Goal: Task Accomplishment & Management: Use online tool/utility

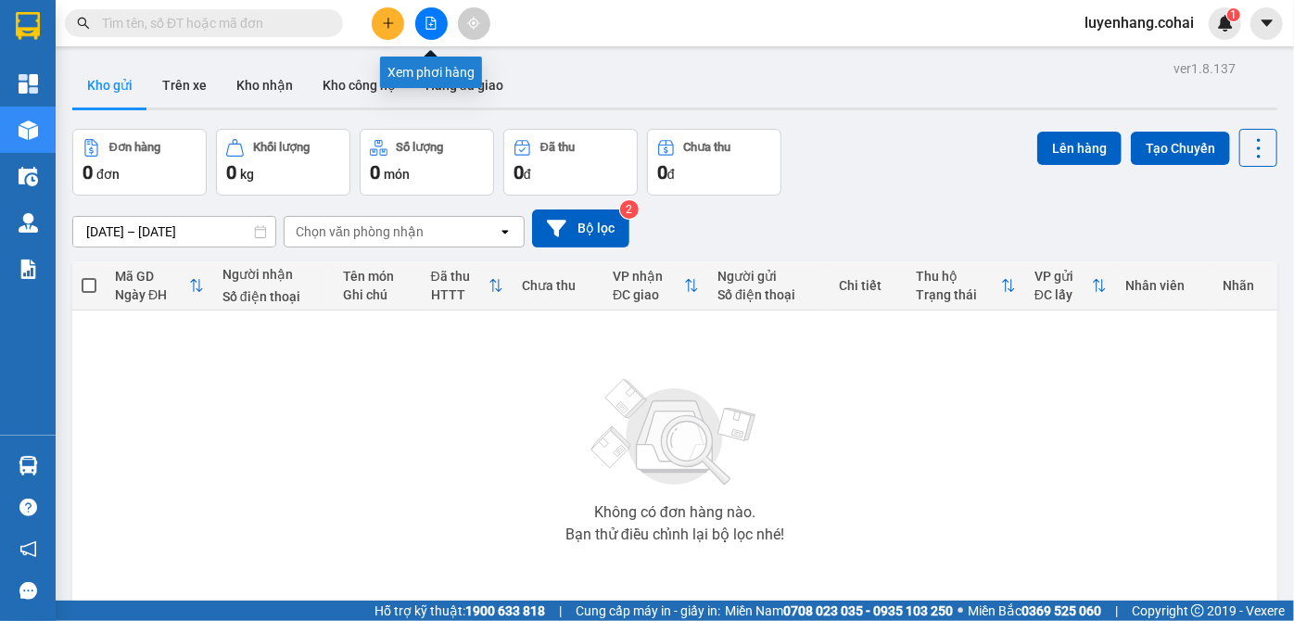
click at [430, 25] on icon "file-add" at bounding box center [430, 23] width 13 height 13
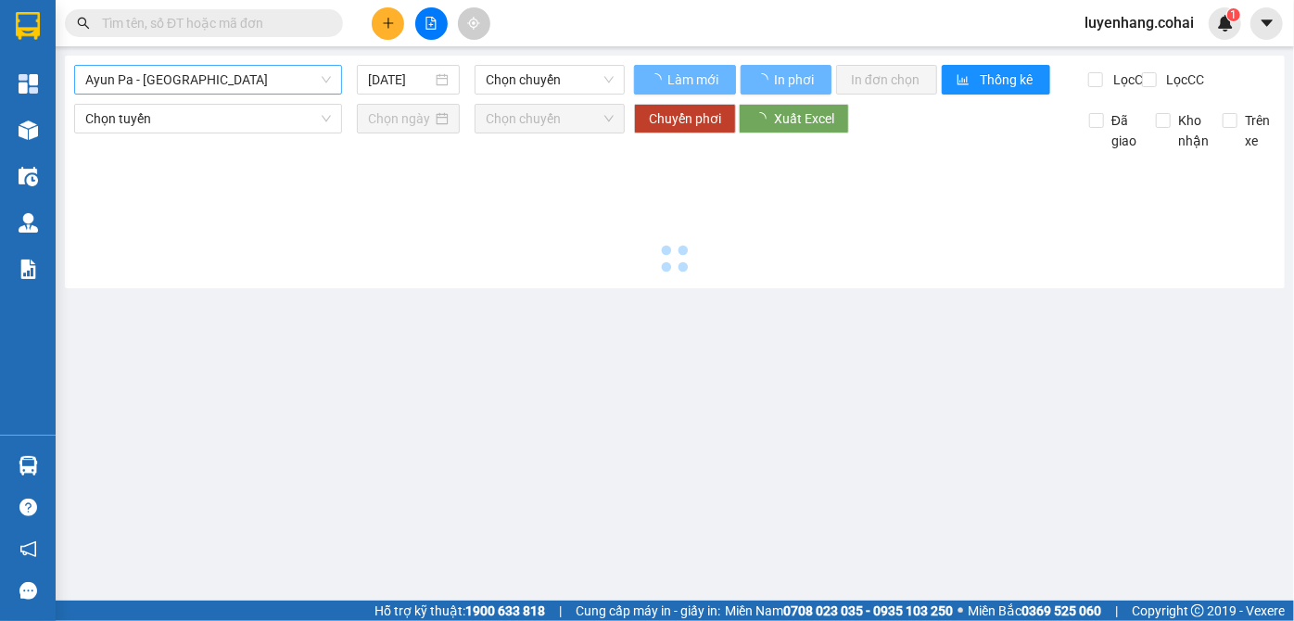
click at [242, 85] on span "Ayun Pa - [GEOGRAPHIC_DATA]" at bounding box center [208, 80] width 246 height 28
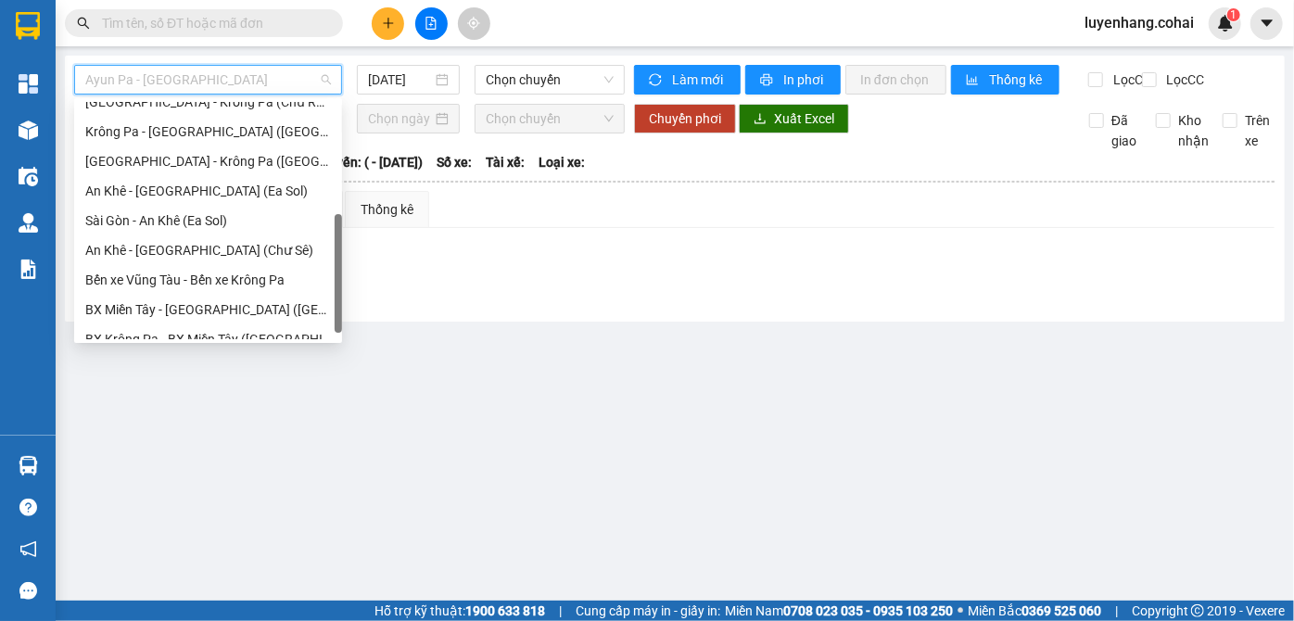
scroll to position [168, 0]
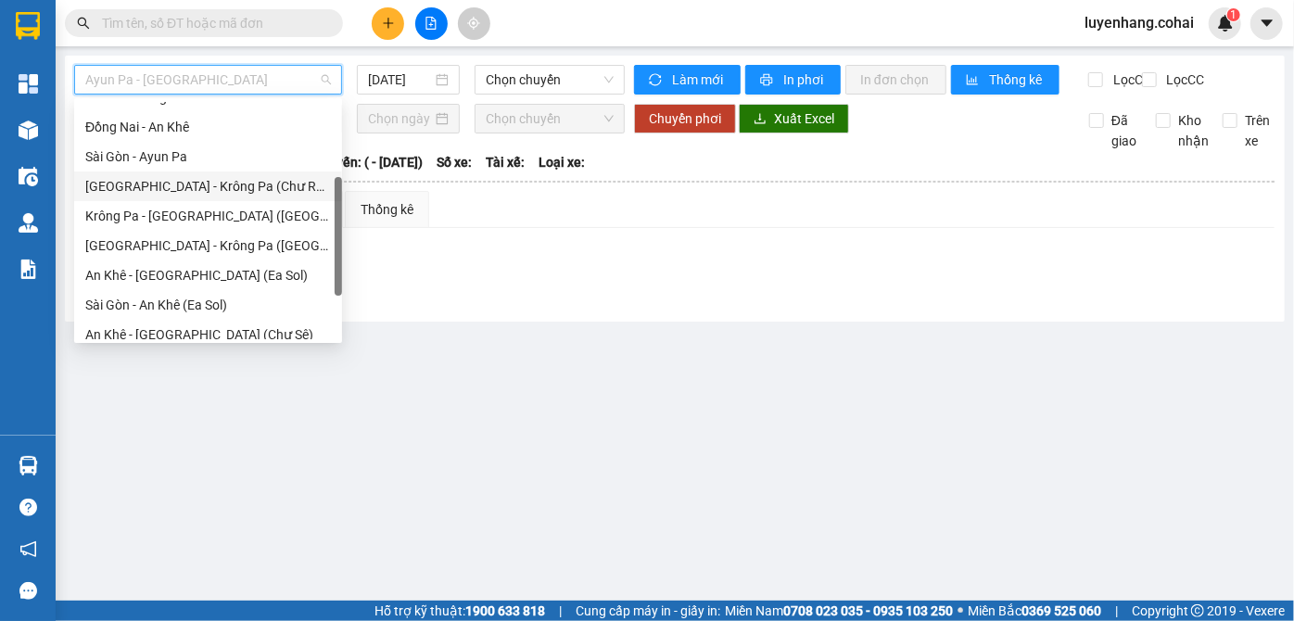
click at [238, 182] on div "[GEOGRAPHIC_DATA] - Krông Pa (Chư RCăm)" at bounding box center [208, 186] width 246 height 20
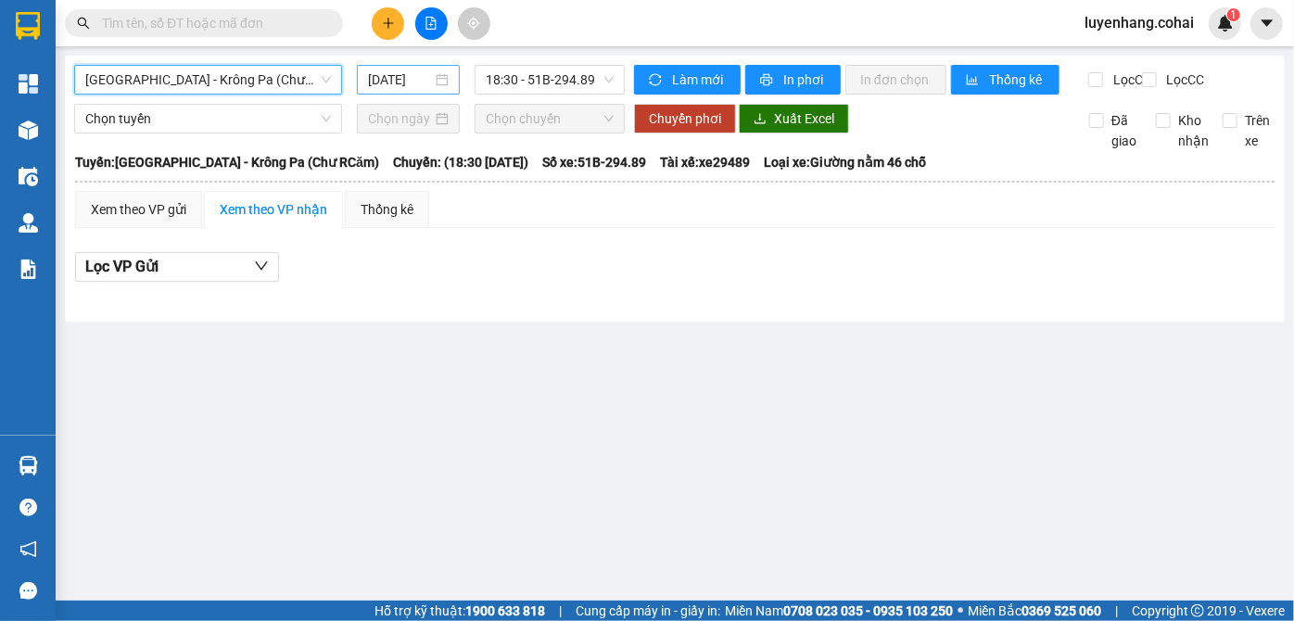
click at [402, 77] on input "[DATE]" at bounding box center [400, 80] width 64 height 20
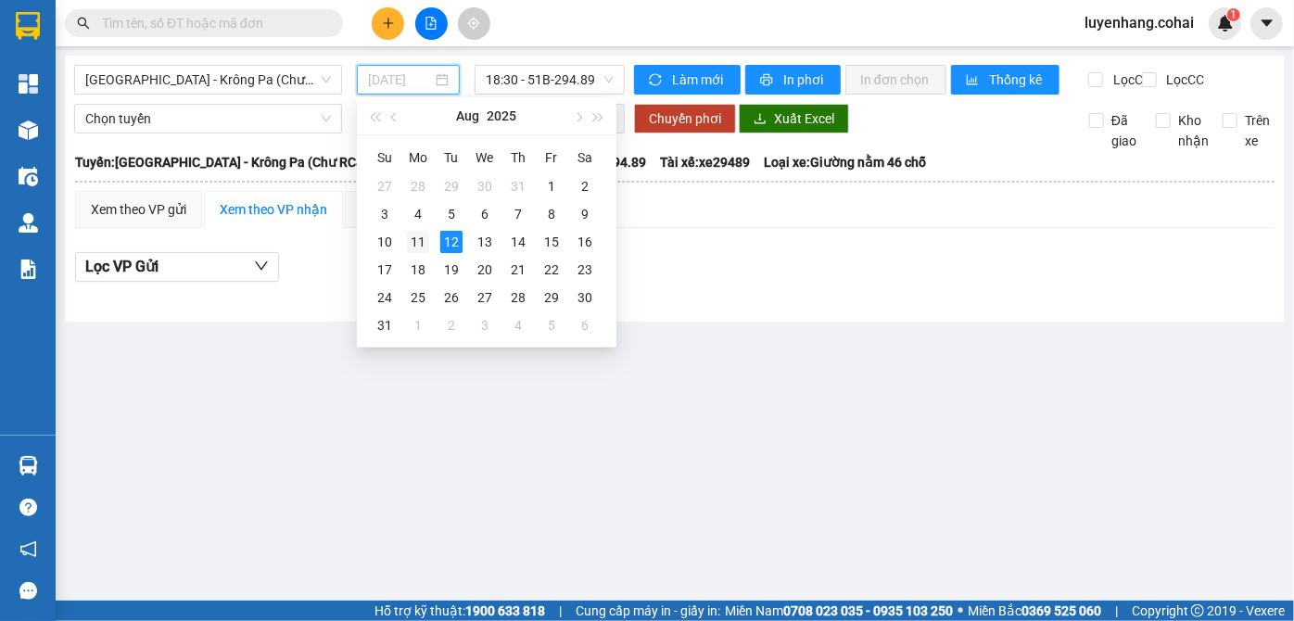
click at [420, 238] on div "11" at bounding box center [418, 242] width 22 height 22
type input "[DATE]"
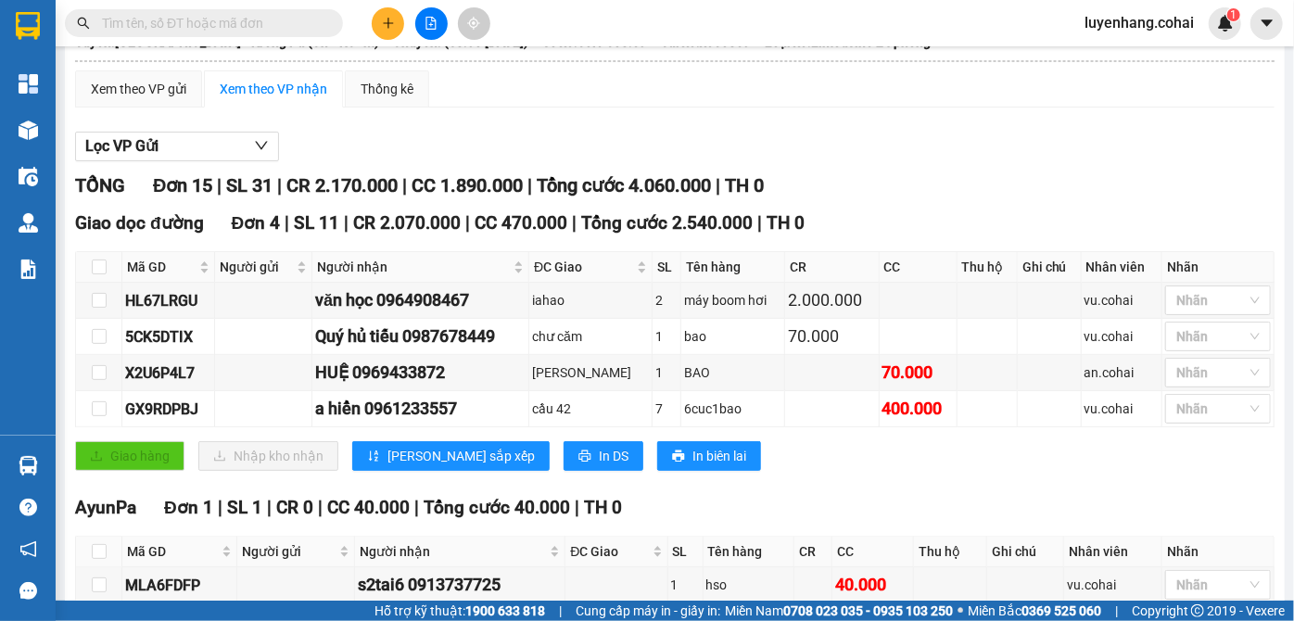
scroll to position [168, 0]
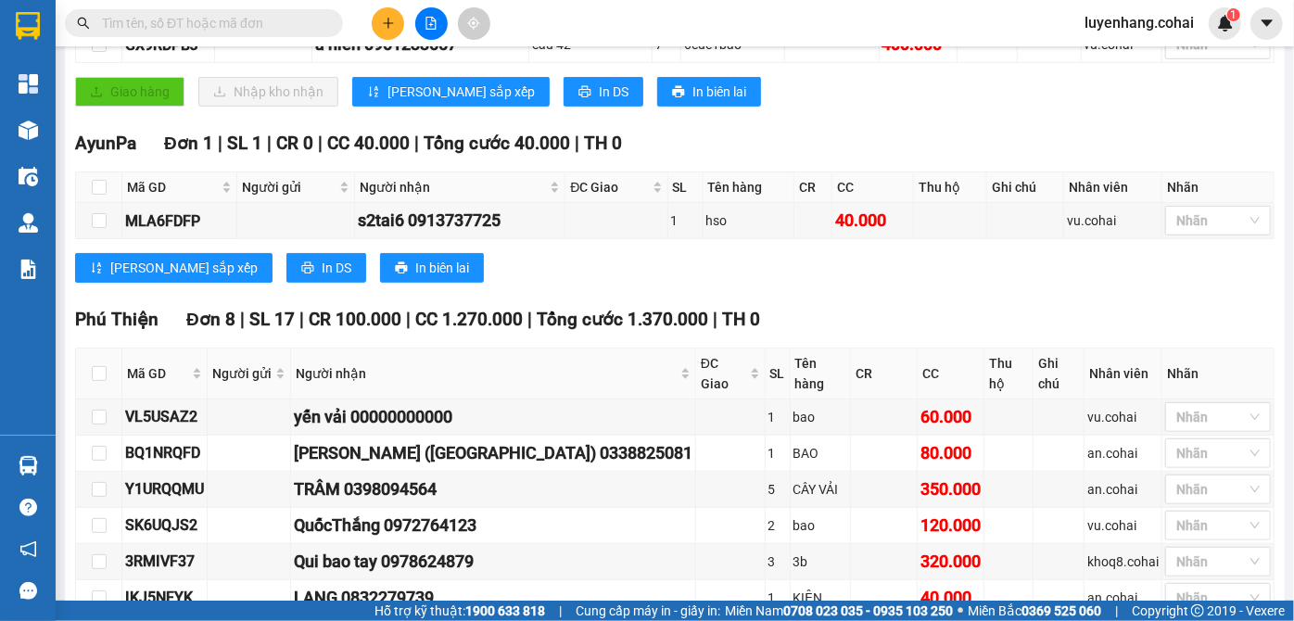
scroll to position [589, 0]
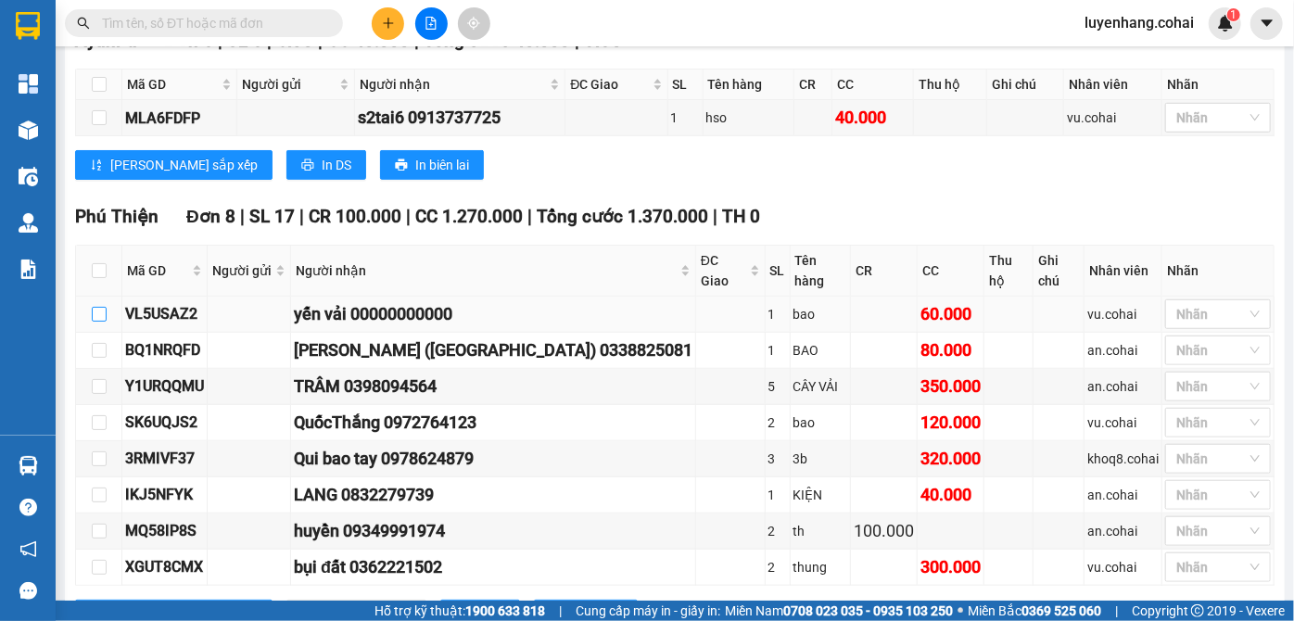
click at [93, 307] on input "checkbox" at bounding box center [99, 314] width 15 height 15
checkbox input "true"
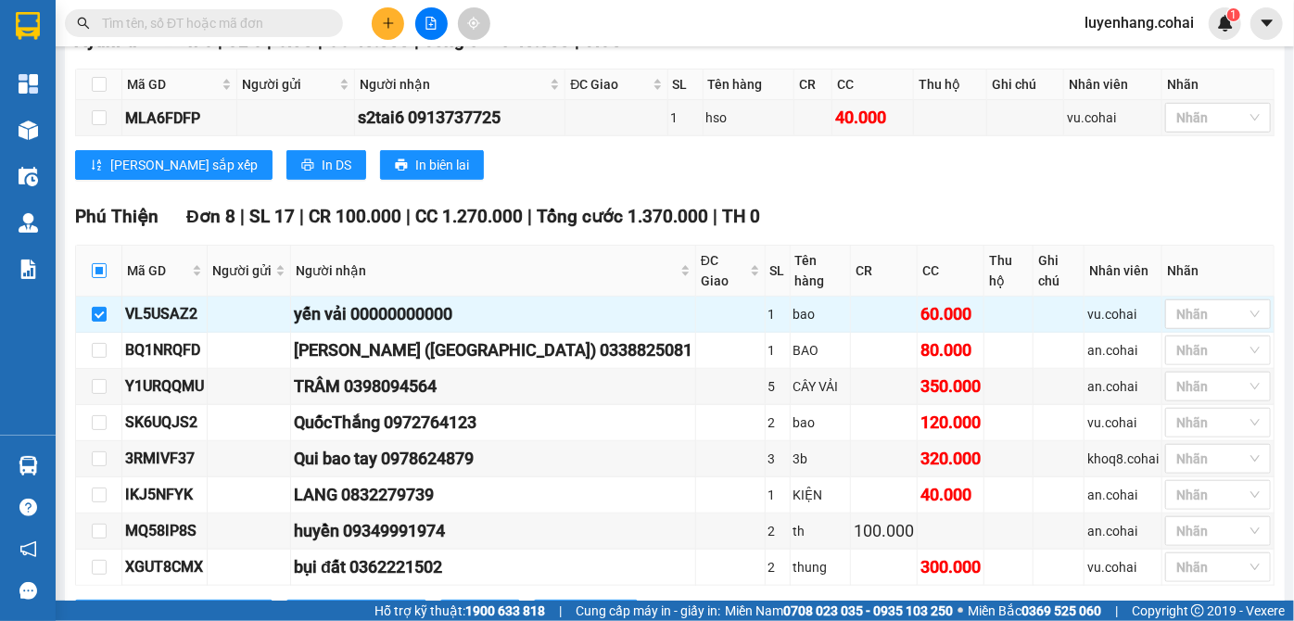
click at [100, 263] on input "checkbox" at bounding box center [99, 270] width 15 height 15
checkbox input "true"
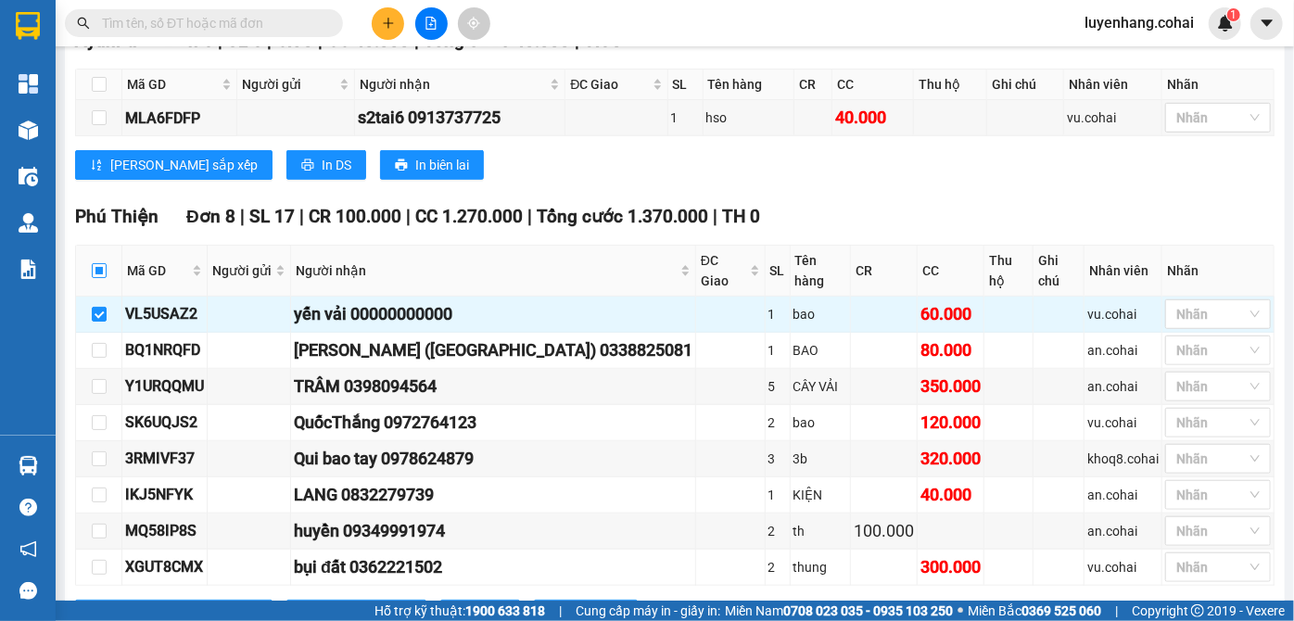
checkbox input "true"
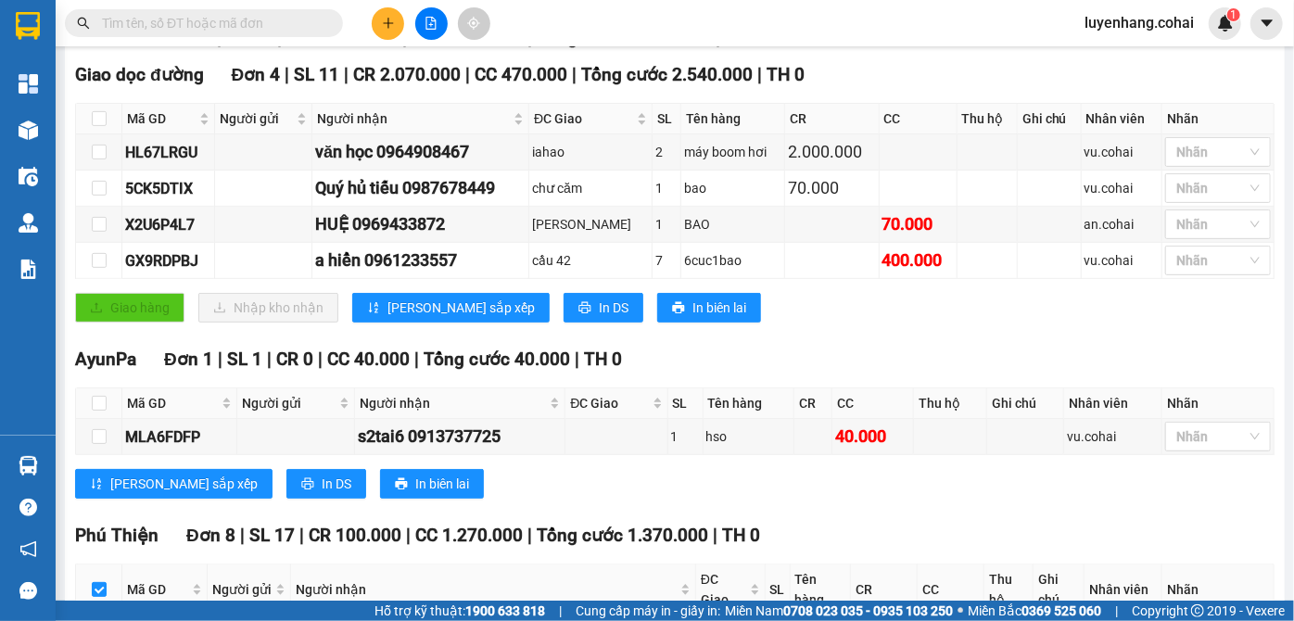
scroll to position [0, 0]
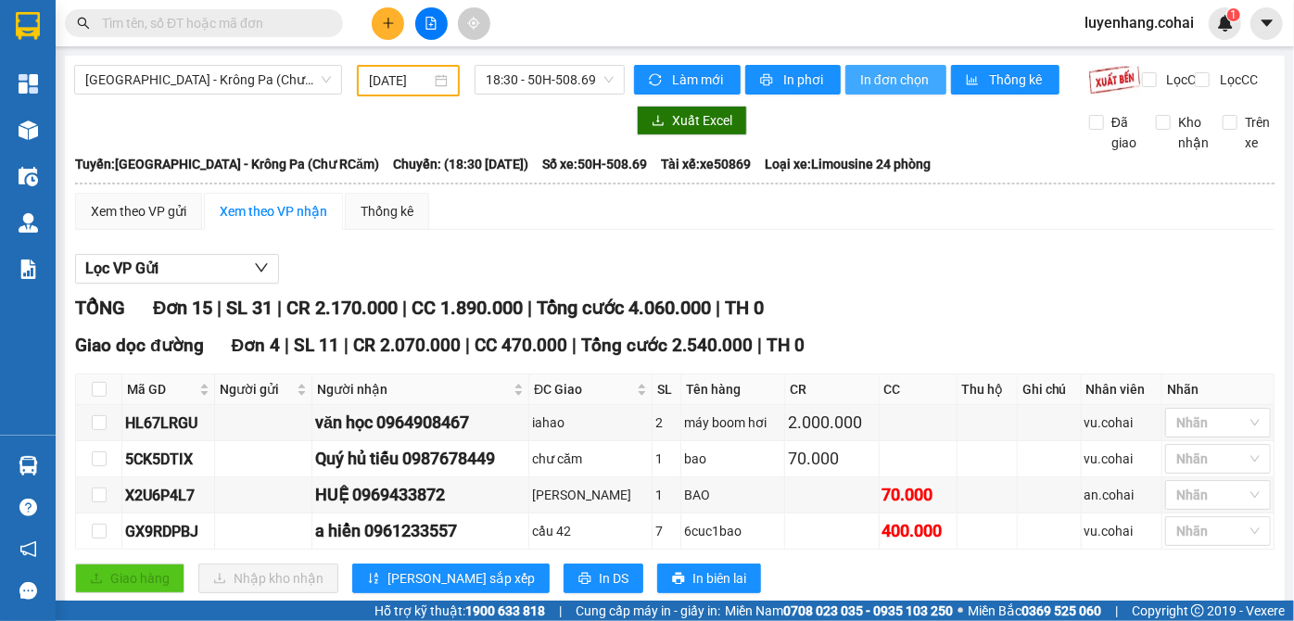
click at [898, 76] on span "In đơn chọn" at bounding box center [895, 80] width 71 height 20
click at [183, 19] on input "text" at bounding box center [211, 23] width 219 height 20
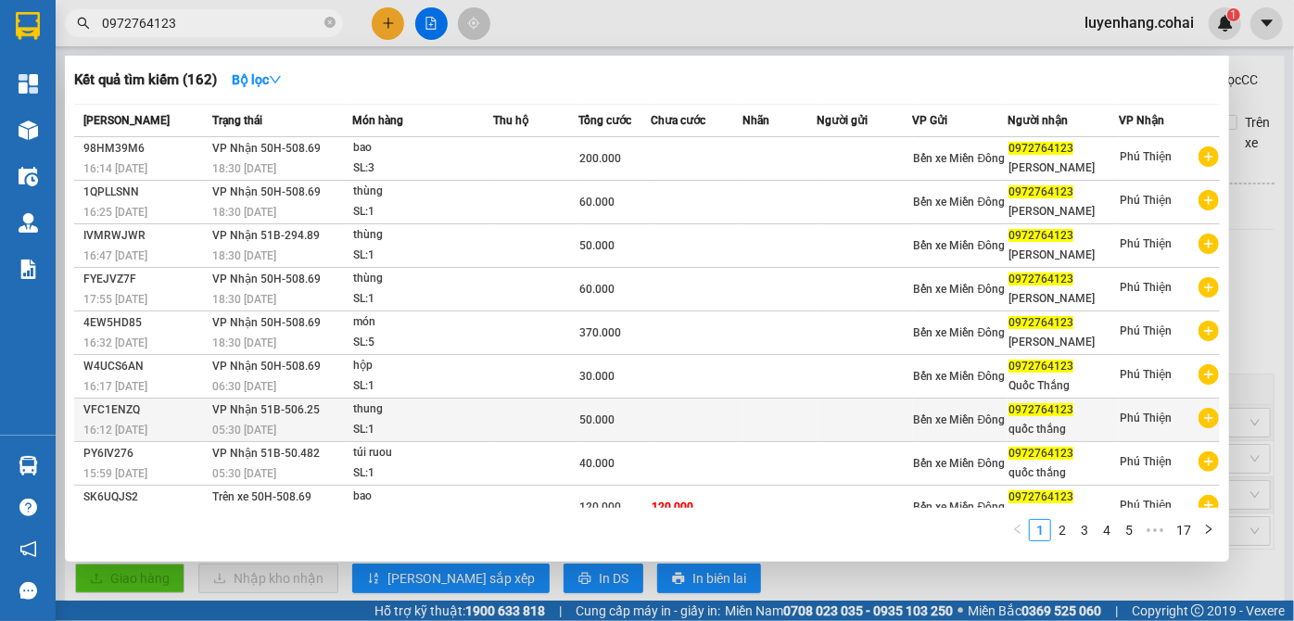
scroll to position [57, 0]
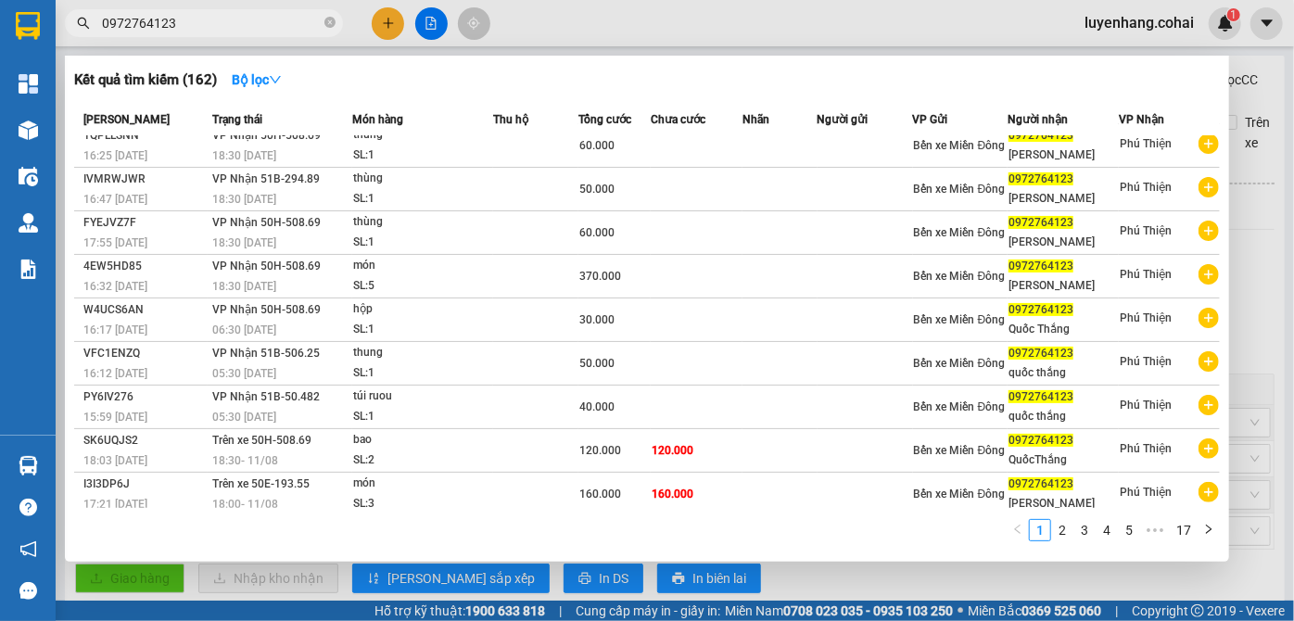
type input "0972764123"
click at [857, 576] on div at bounding box center [647, 310] width 1294 height 621
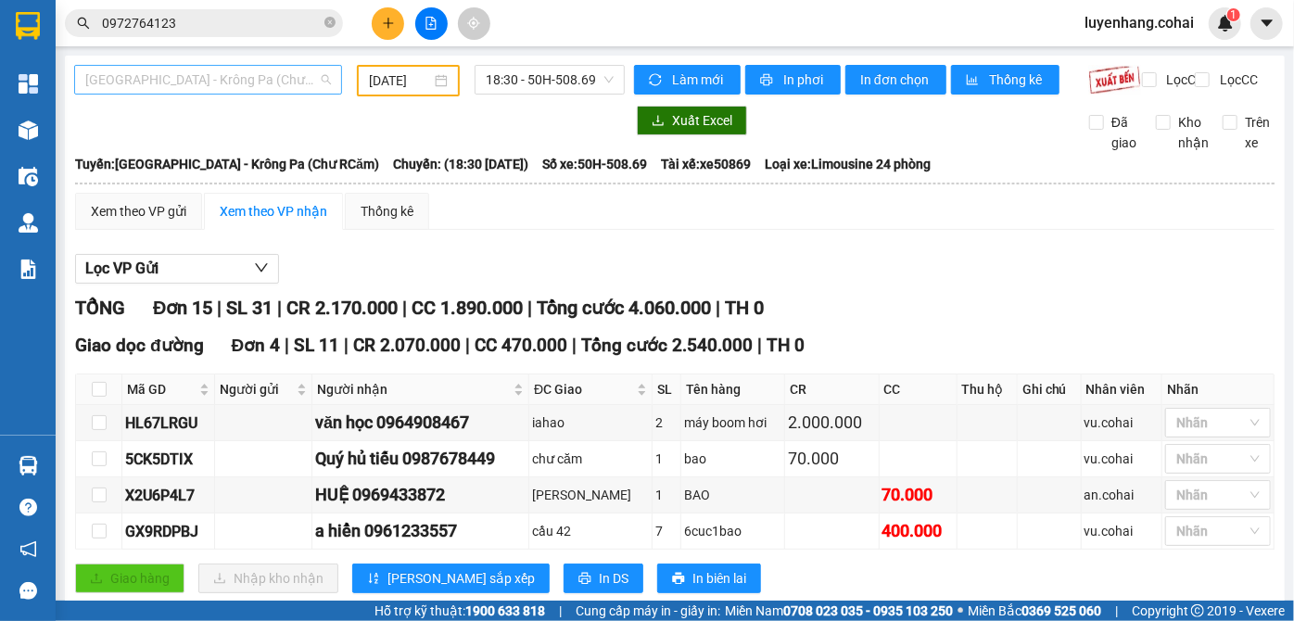
click at [209, 87] on span "[GEOGRAPHIC_DATA] - Krông Pa (Chư RCăm)" at bounding box center [208, 80] width 246 height 28
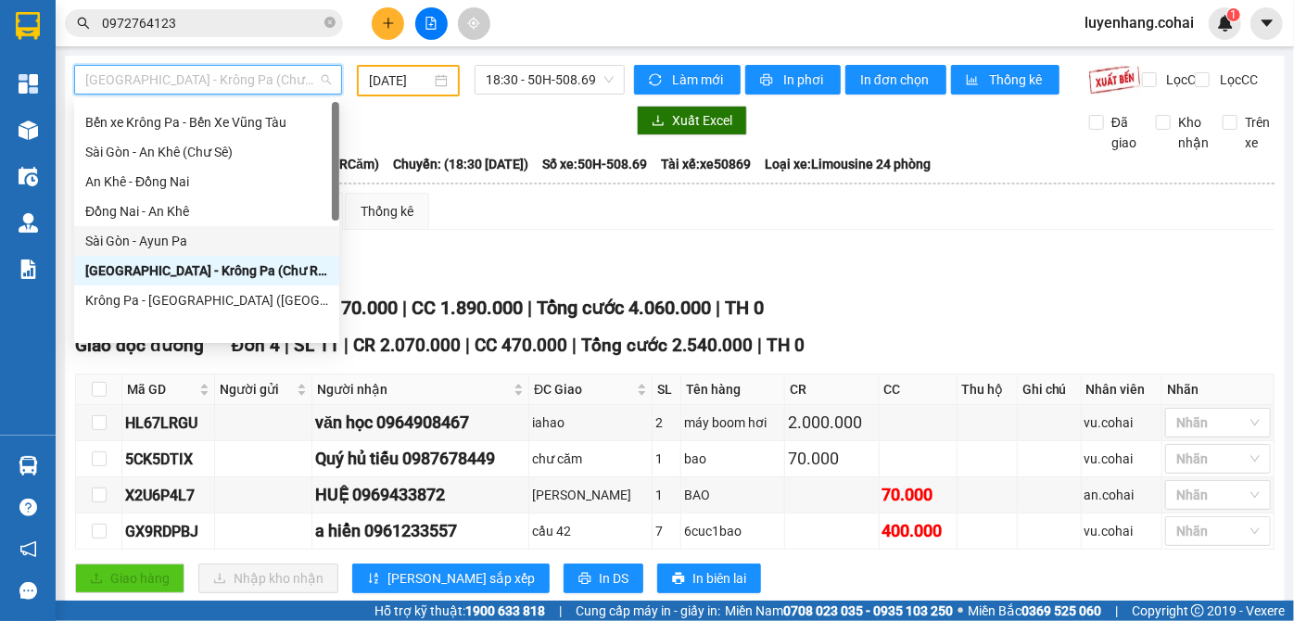
scroll to position [0, 0]
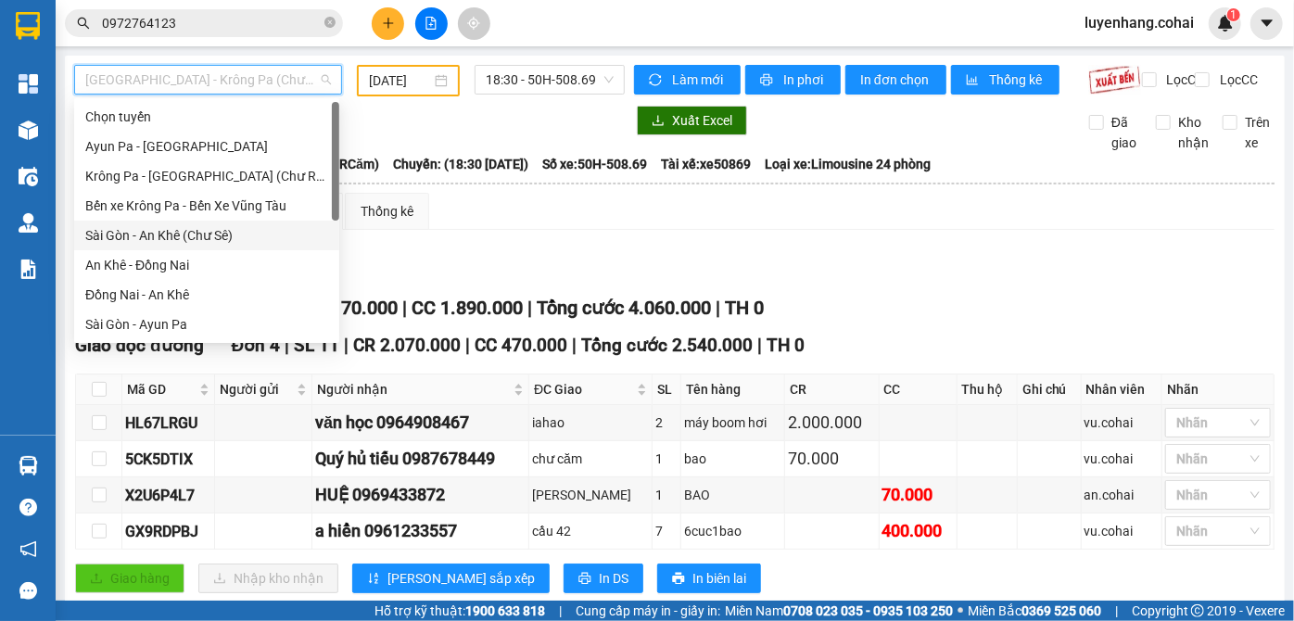
click at [212, 242] on div "Sài Gòn - An Khê (Chư Sê)" at bounding box center [206, 235] width 243 height 20
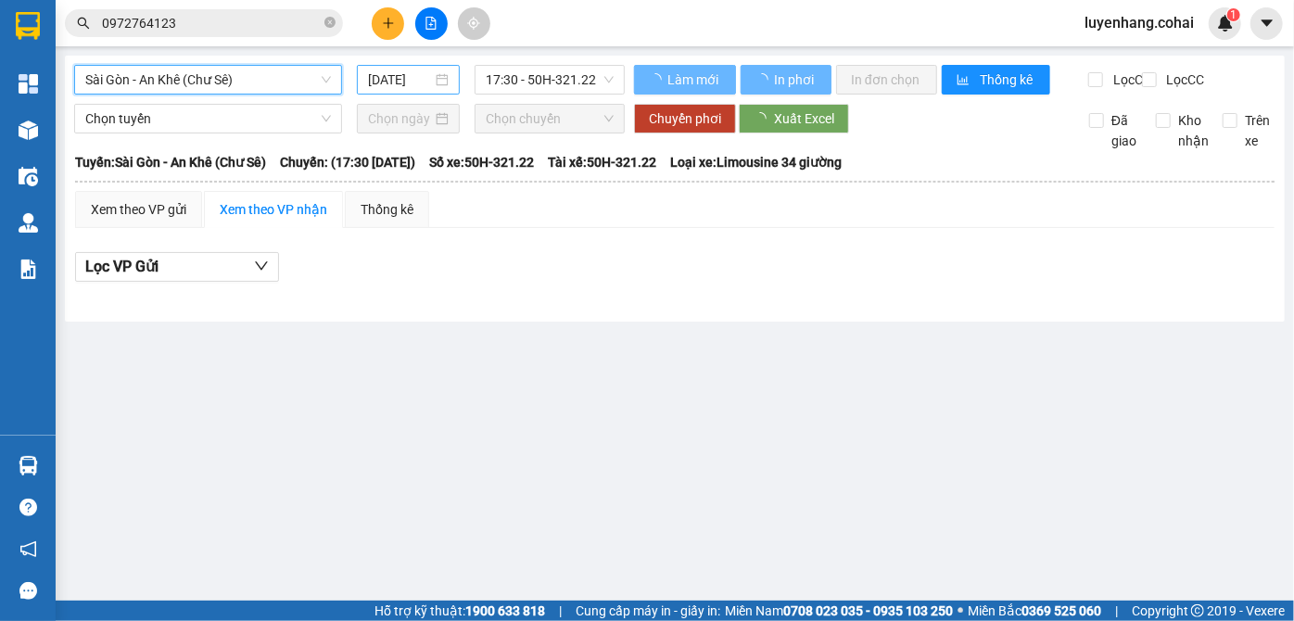
click at [389, 84] on input "[DATE]" at bounding box center [400, 80] width 64 height 20
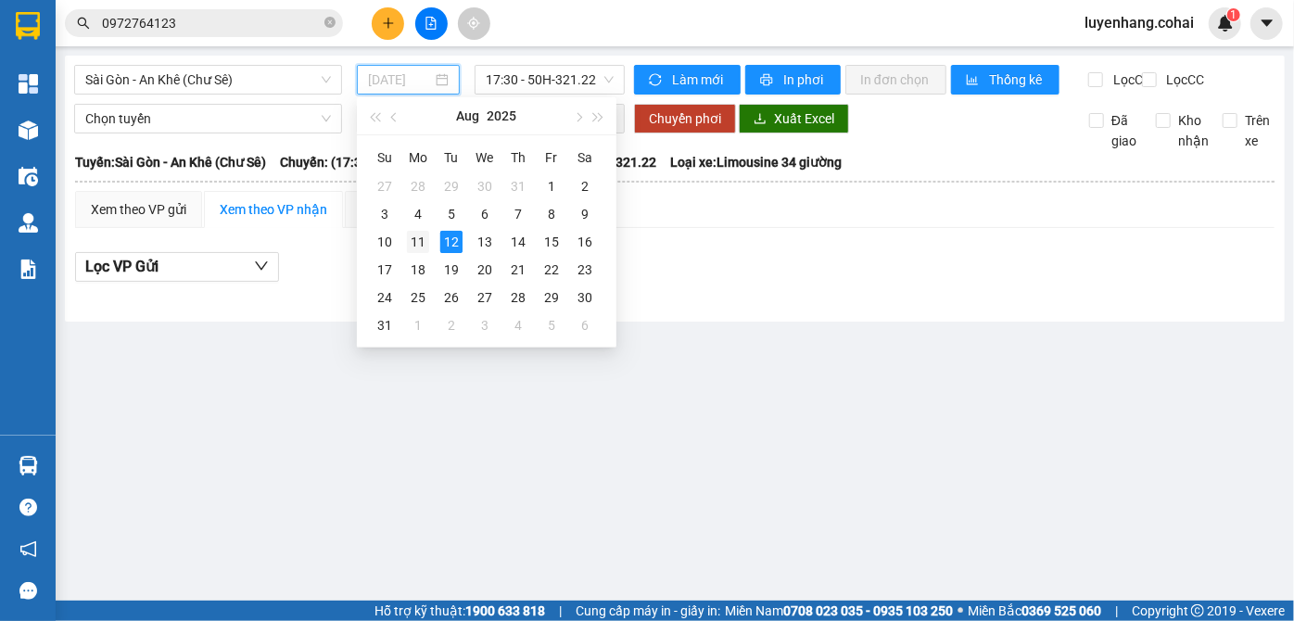
click at [417, 246] on div "11" at bounding box center [418, 242] width 22 height 22
type input "[DATE]"
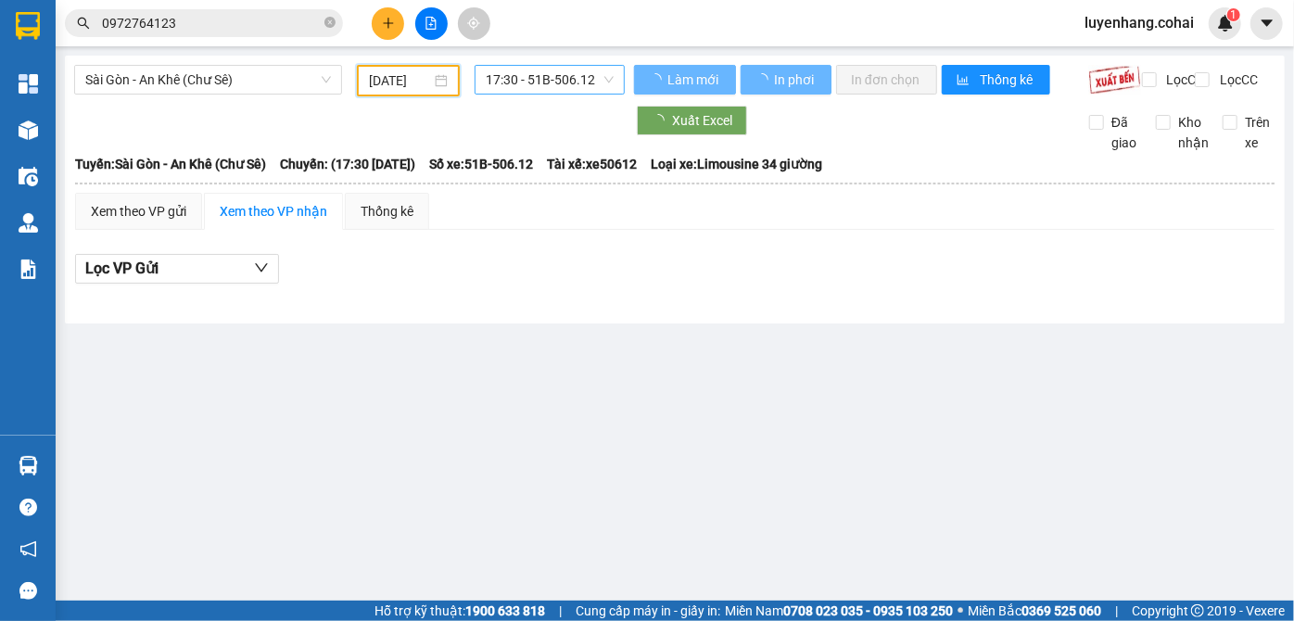
click at [576, 80] on span "17:30 - 51B-506.12" at bounding box center [550, 80] width 128 height 28
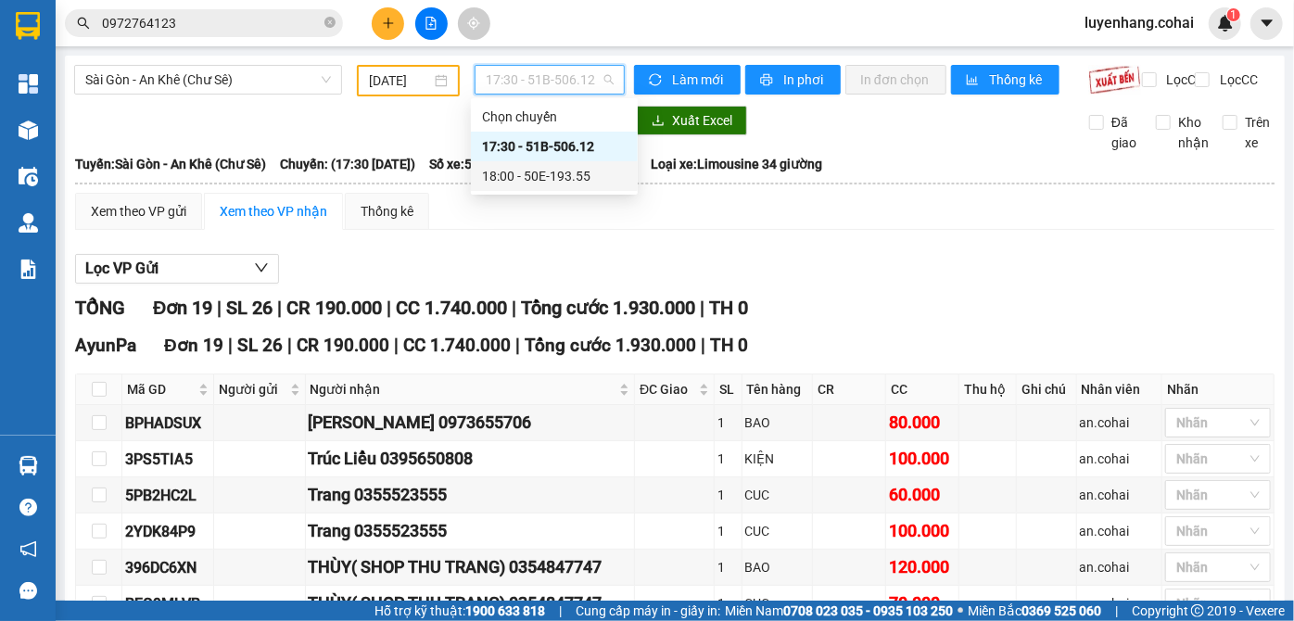
click at [589, 177] on div "18:00 - 50E-193.55" at bounding box center [554, 176] width 145 height 20
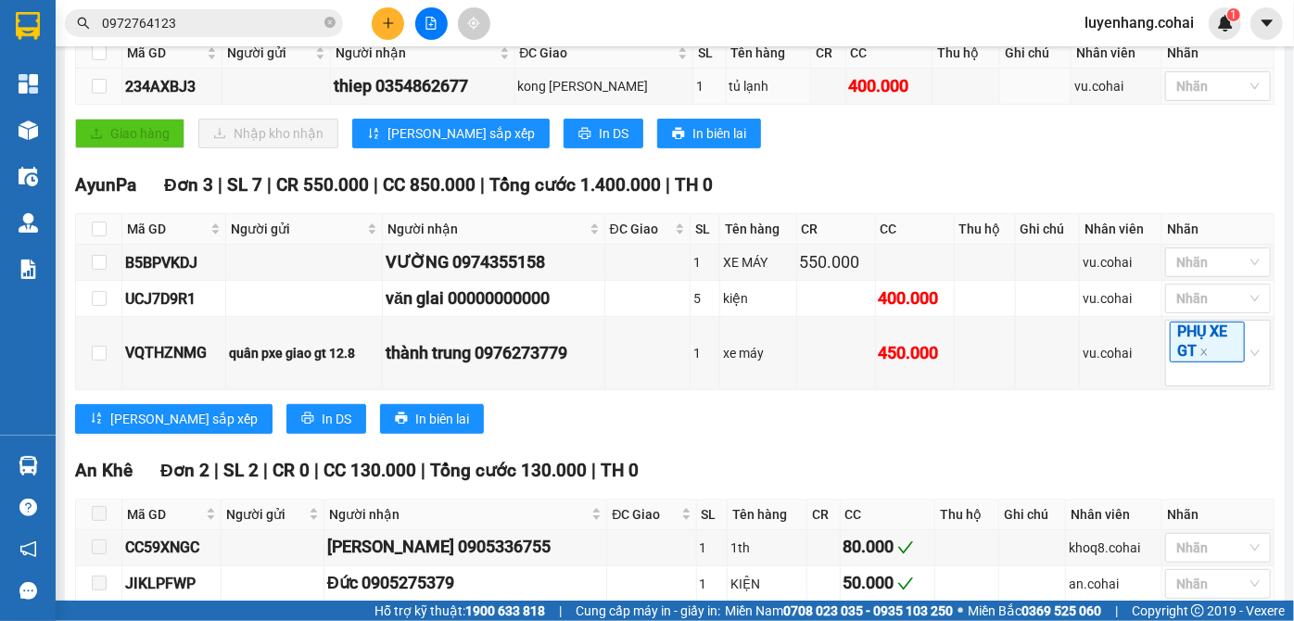
scroll to position [650, 0]
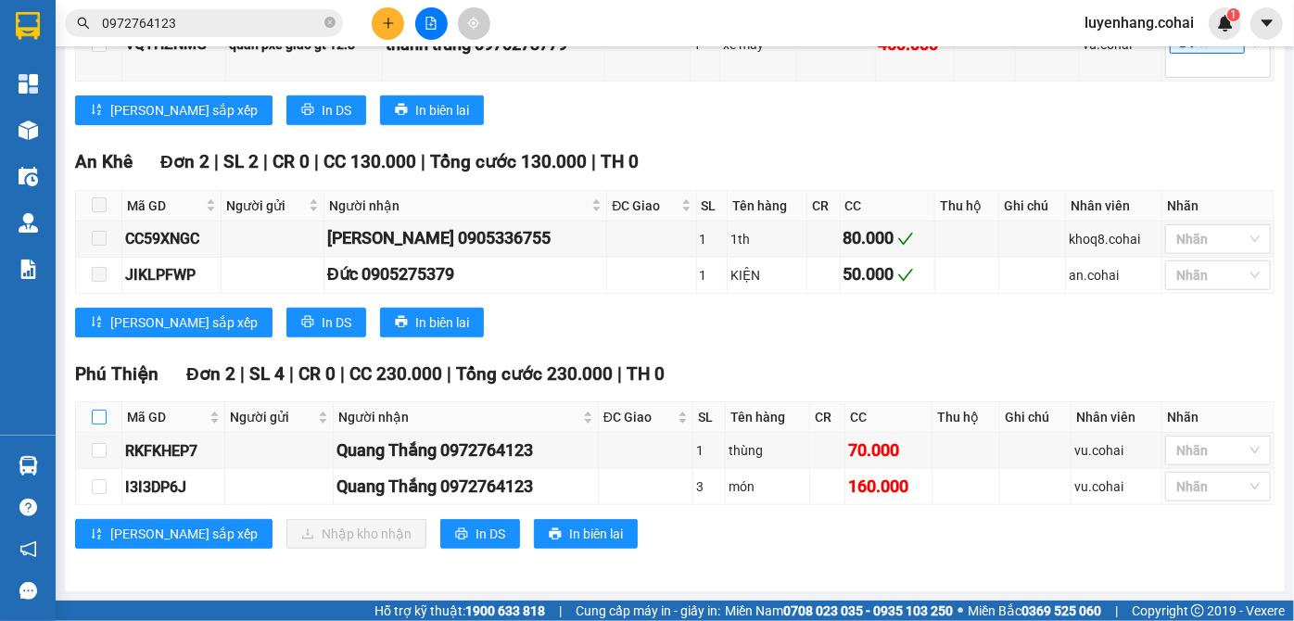
click at [98, 419] on input "checkbox" at bounding box center [99, 417] width 15 height 15
checkbox input "true"
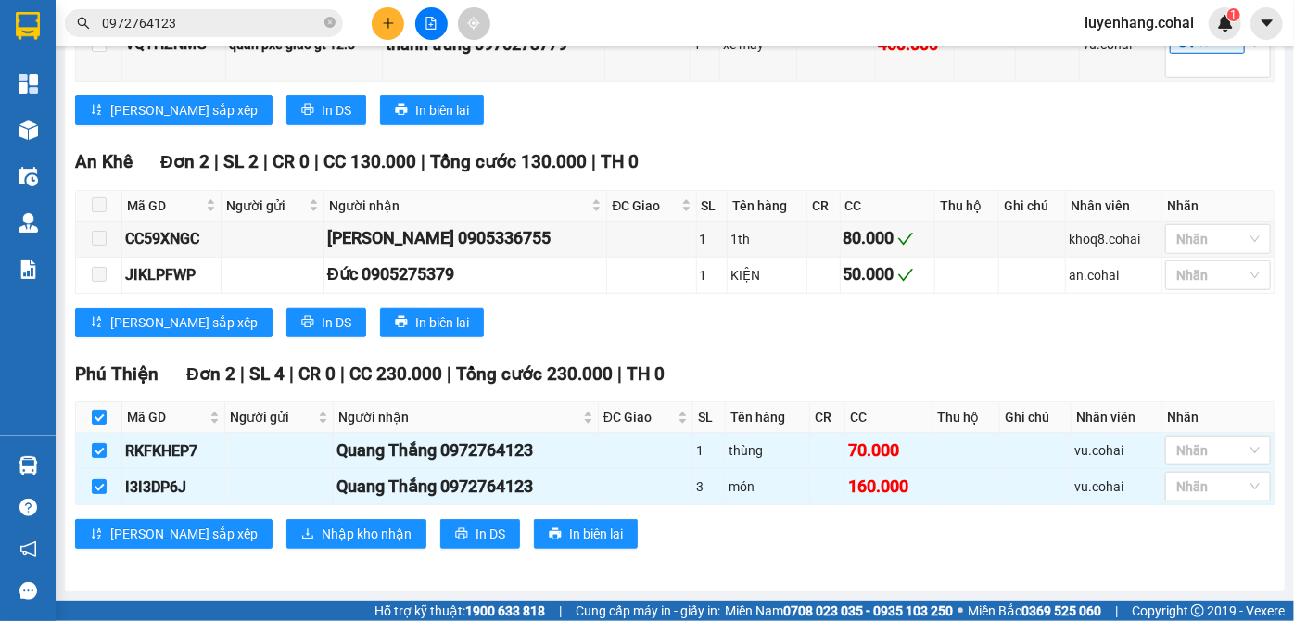
click at [690, 337] on div "[PERSON_NAME] sắp xếp In DS In biên lai" at bounding box center [674, 323] width 1199 height 30
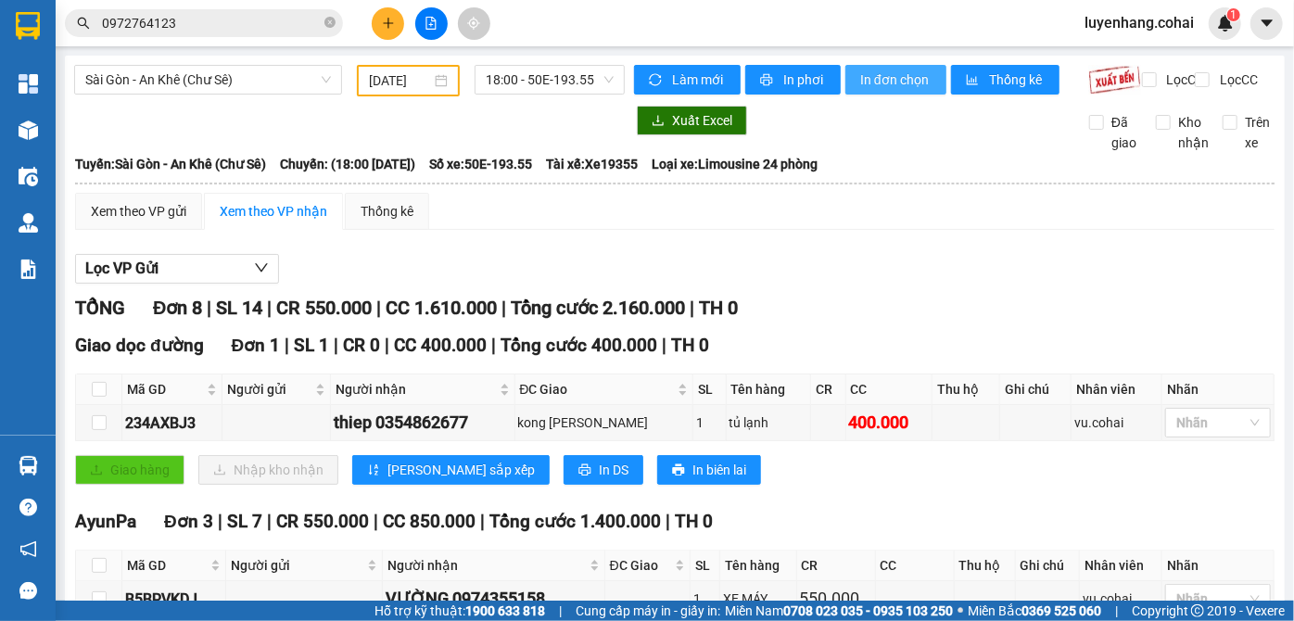
click at [891, 68] on button "In đơn chọn" at bounding box center [895, 80] width 101 height 30
click at [614, 230] on div "Xem theo VP gửi Xem theo VP nhận Thống kê" at bounding box center [674, 211] width 1199 height 37
click at [250, 74] on span "Sài Gòn - An Khê (Chư Sê)" at bounding box center [208, 80] width 246 height 28
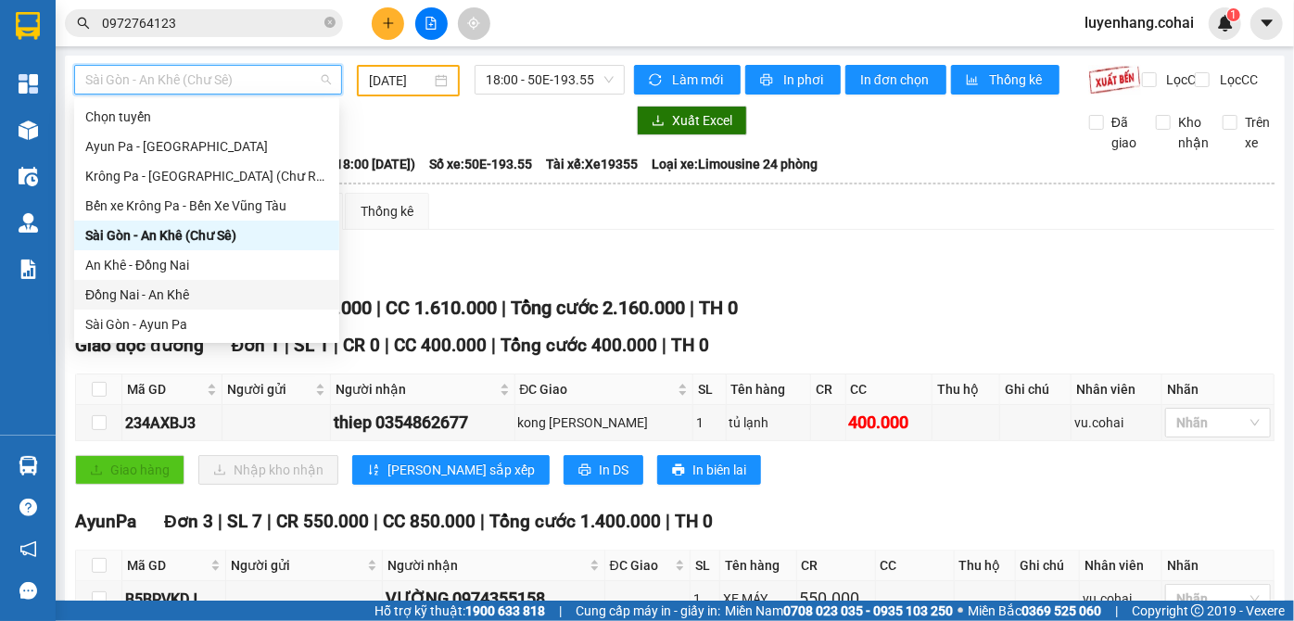
scroll to position [168, 0]
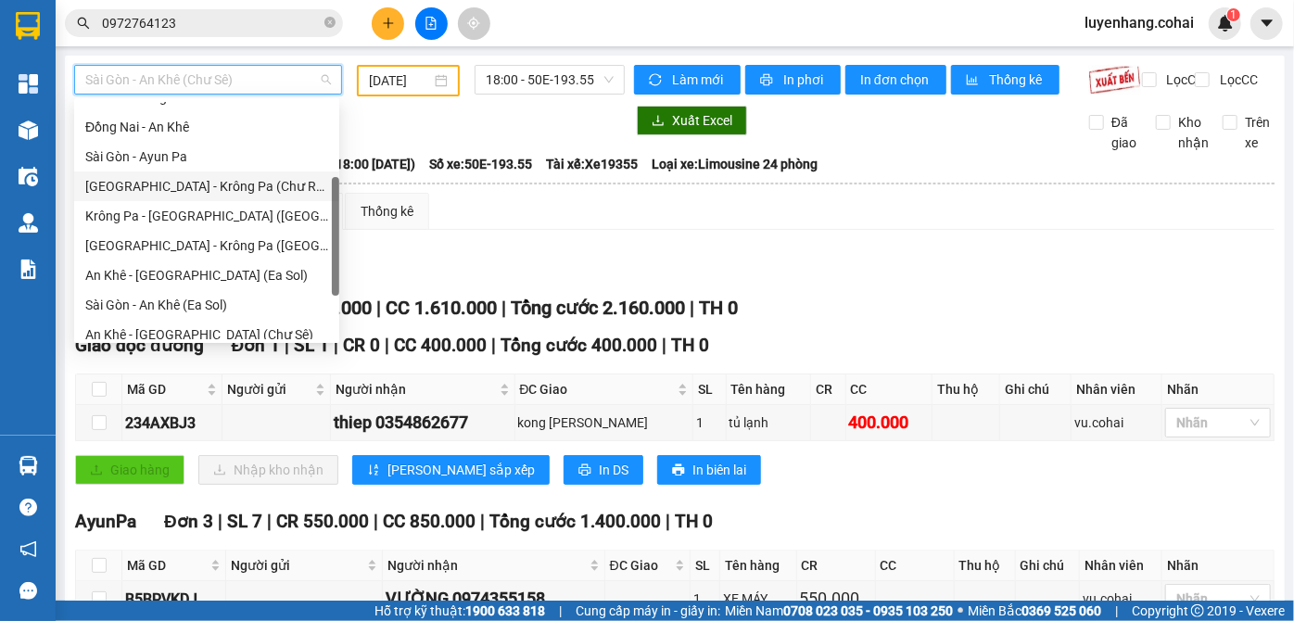
click at [245, 193] on div "[GEOGRAPHIC_DATA] - Krông Pa (Chư RCăm)" at bounding box center [206, 186] width 243 height 20
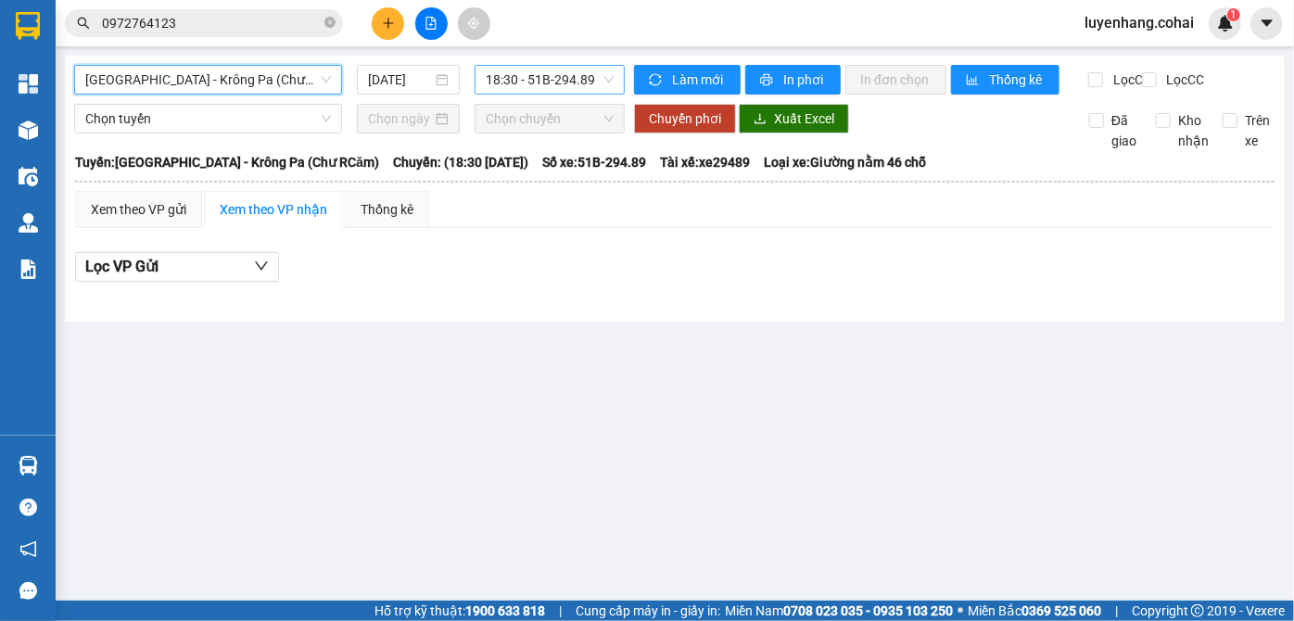
click at [549, 77] on span "18:30 - 51B-294.89" at bounding box center [550, 80] width 128 height 28
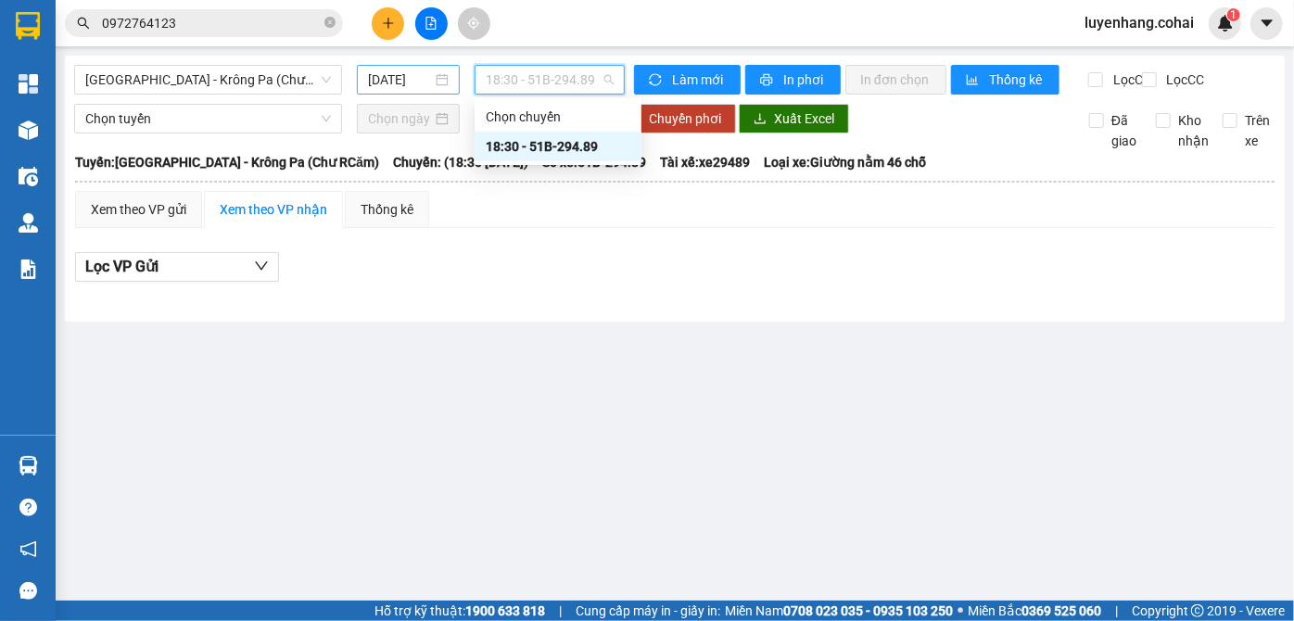
click at [379, 78] on input "[DATE]" at bounding box center [400, 80] width 64 height 20
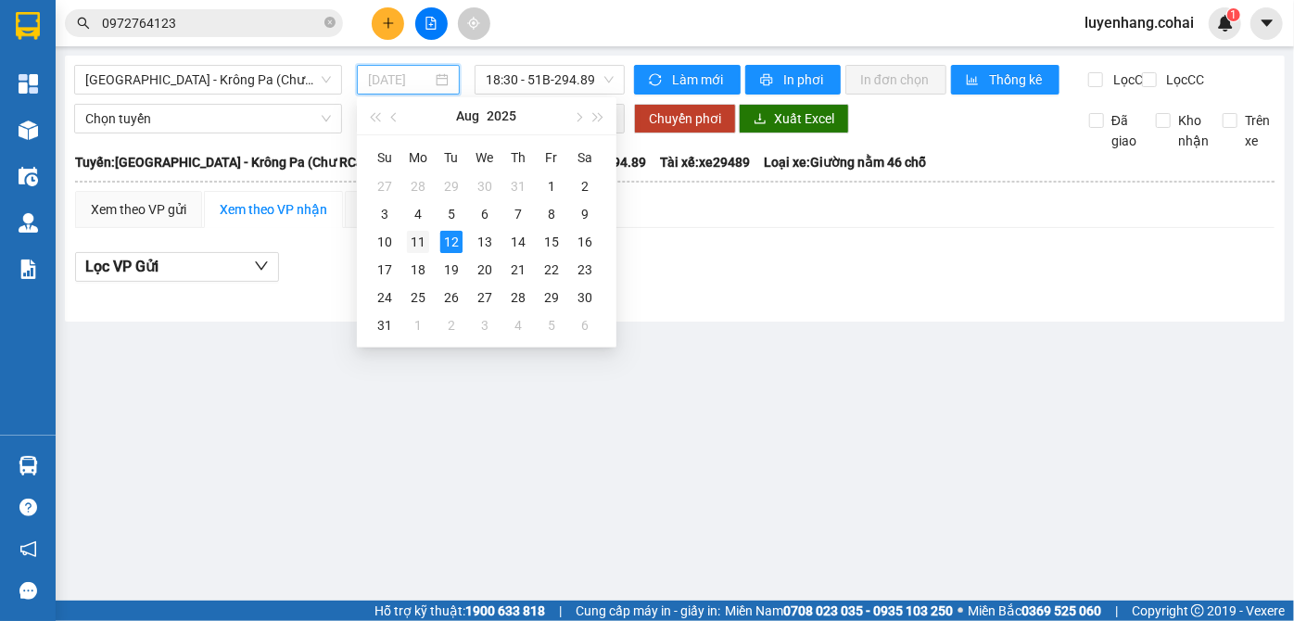
click at [420, 245] on div "11" at bounding box center [418, 242] width 22 height 22
type input "[DATE]"
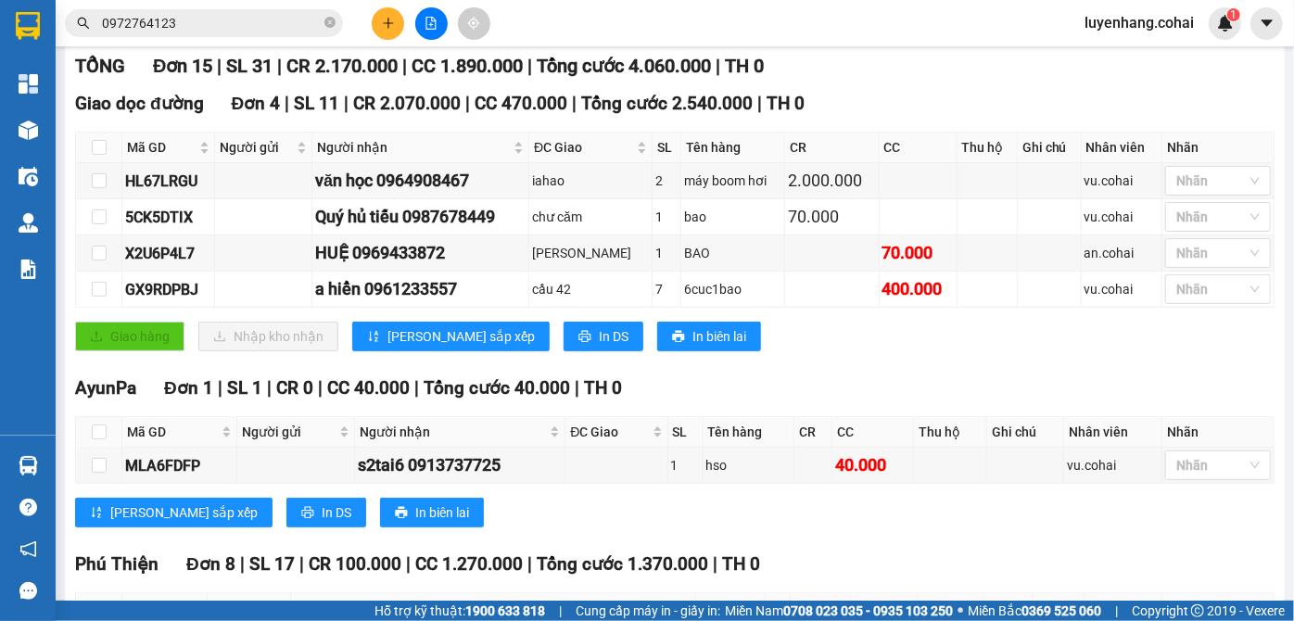
scroll to position [252, 0]
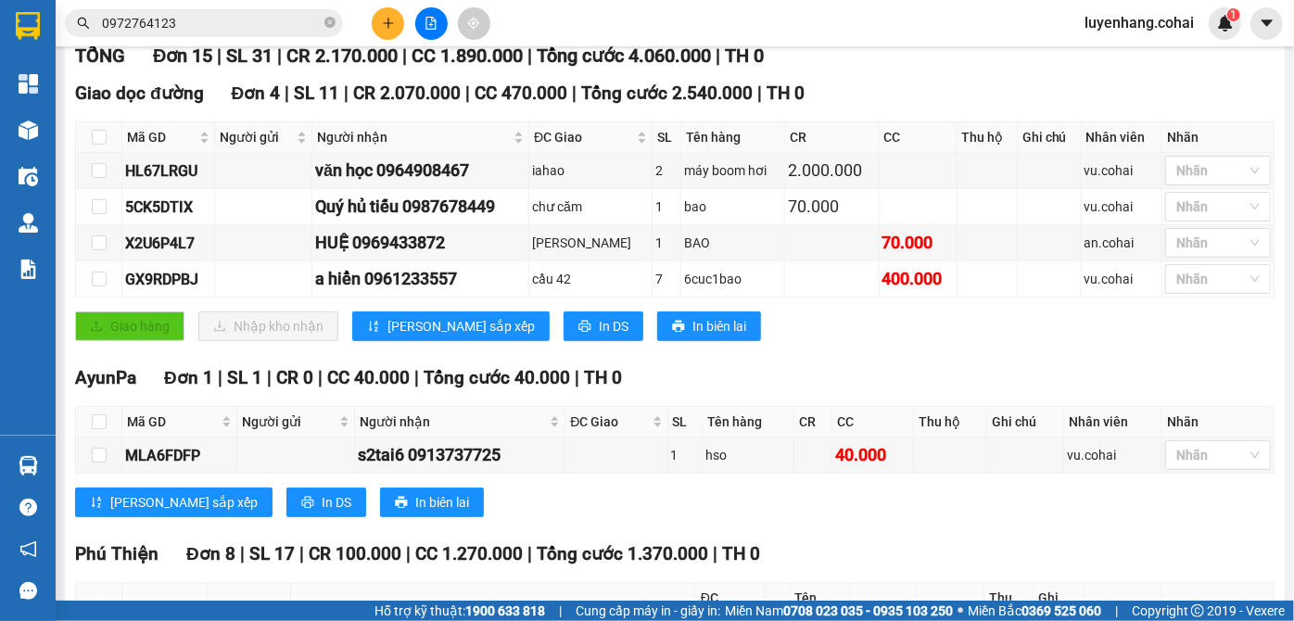
click at [842, 355] on div "Giao dọc đường Đơn 4 | SL 11 | CR 2.070.000 | CC 470.000 | Tổng cước 2.540.000 …" at bounding box center [674, 217] width 1199 height 275
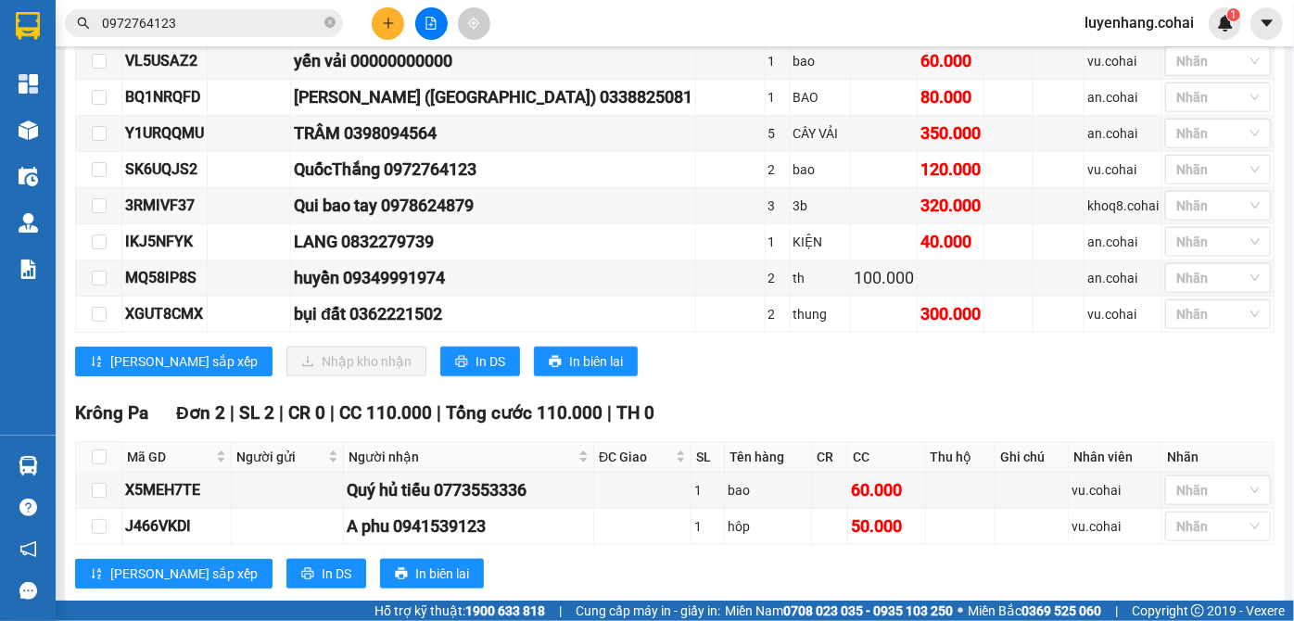
scroll to position [860, 0]
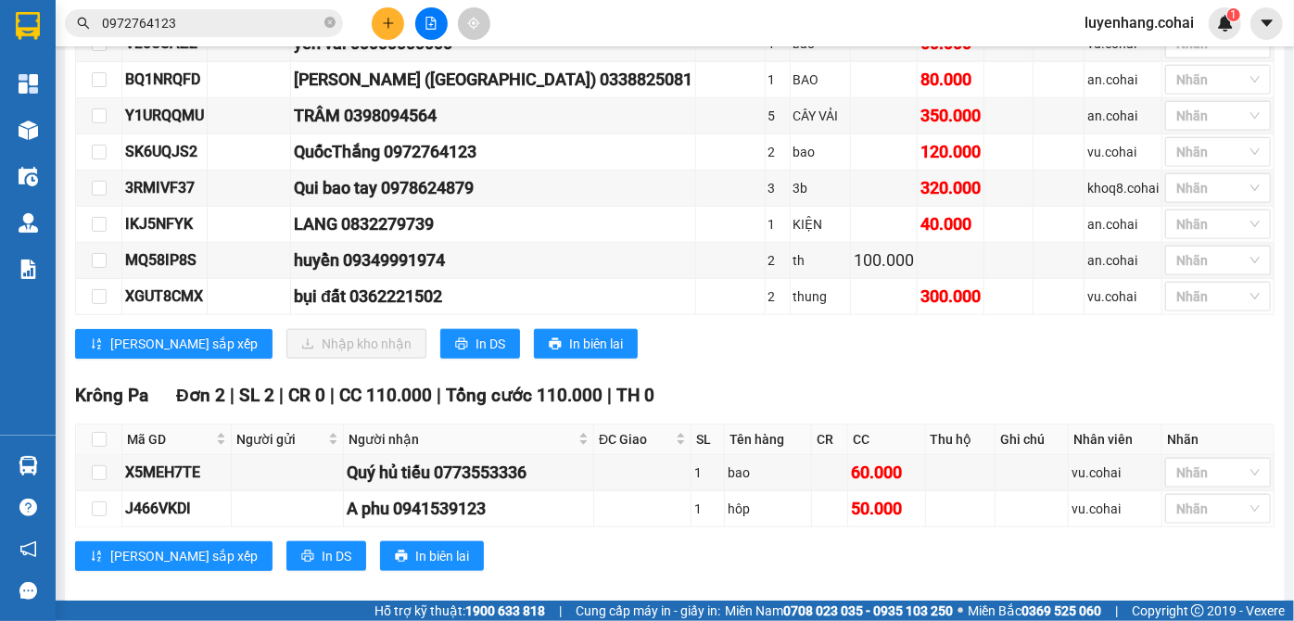
click at [793, 361] on div "TỔNG Đơn 15 | SL 31 | CR 2.170.000 | CC 1.890.000 | Tổng cước 4.060.000 | TH 0 …" at bounding box center [674, 14] width 1199 height 1160
click at [793, 336] on div "[PERSON_NAME] sắp xếp Nhập kho nhận In DS In biên lai" at bounding box center [674, 344] width 1199 height 30
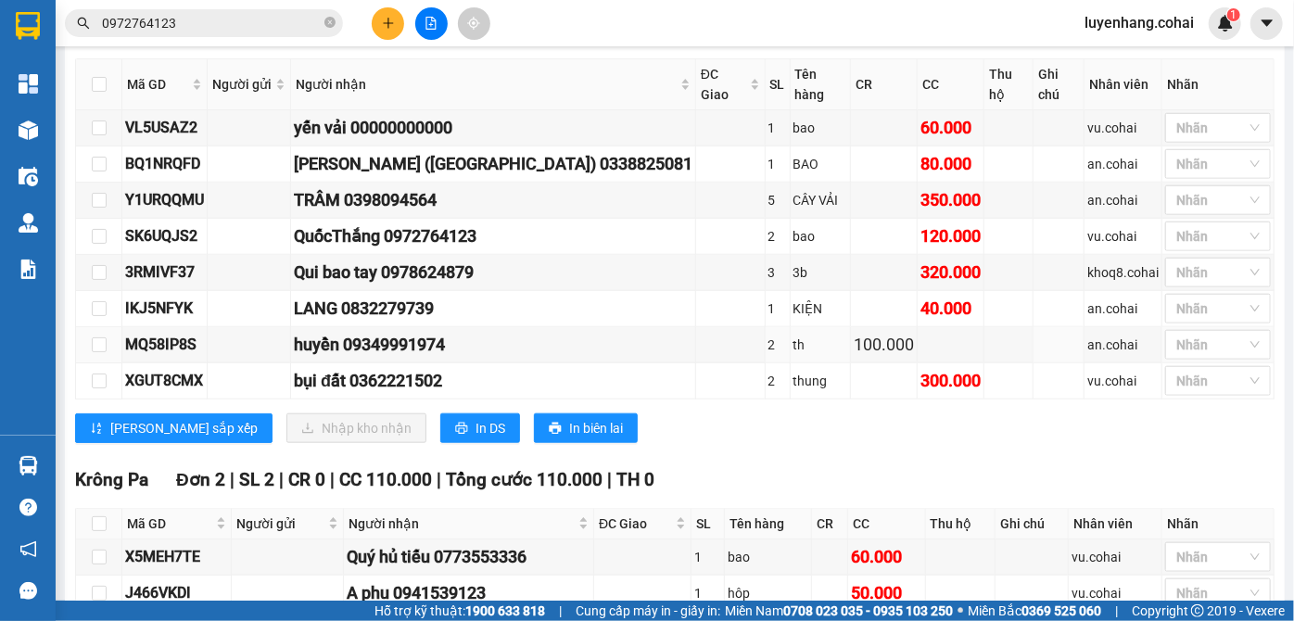
scroll to position [691, 0]
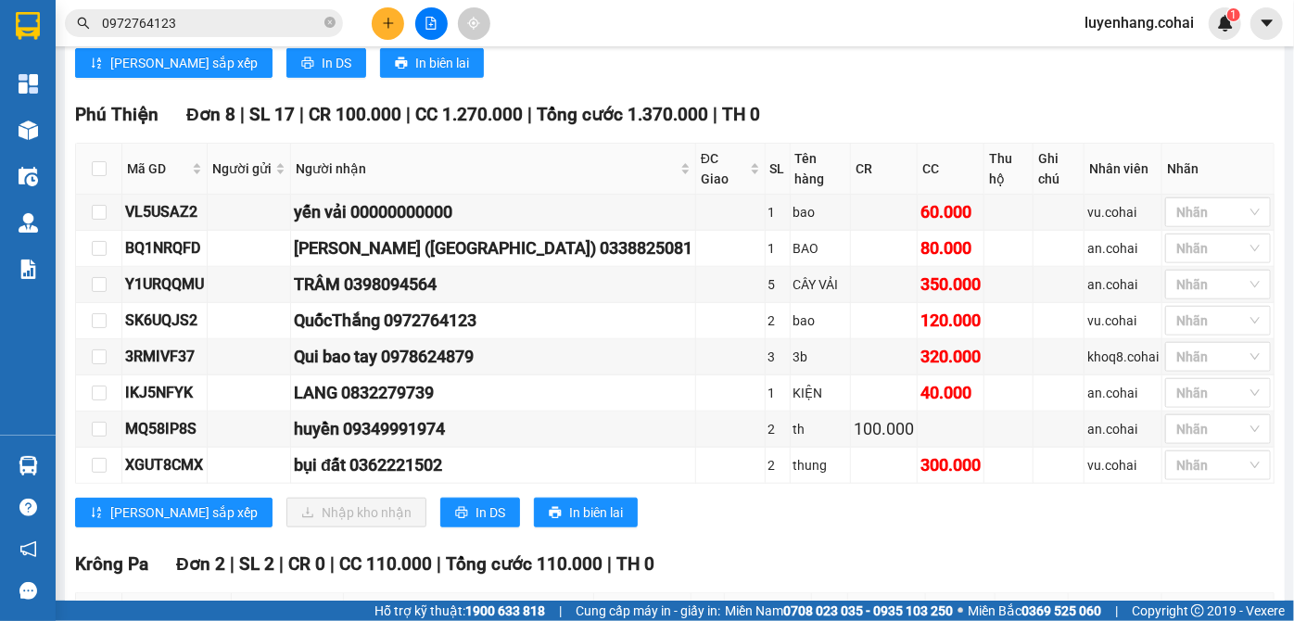
click at [733, 502] on div "[PERSON_NAME] sắp xếp Nhập kho nhận In DS In biên lai" at bounding box center [674, 513] width 1199 height 30
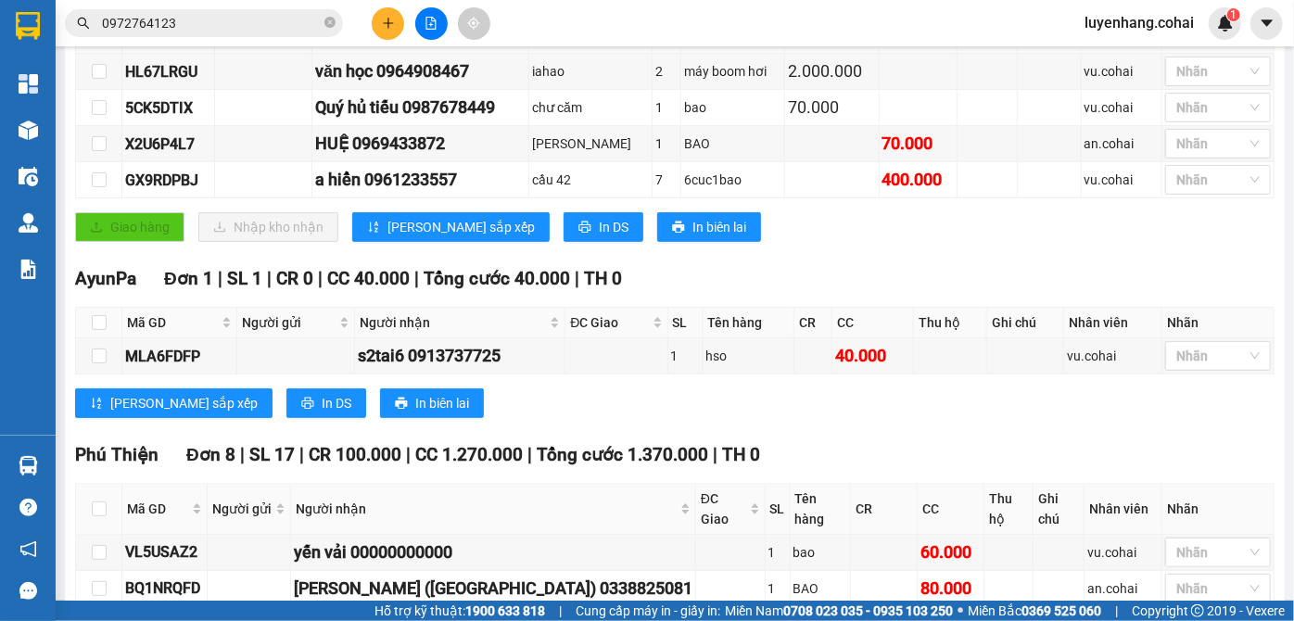
scroll to position [271, 0]
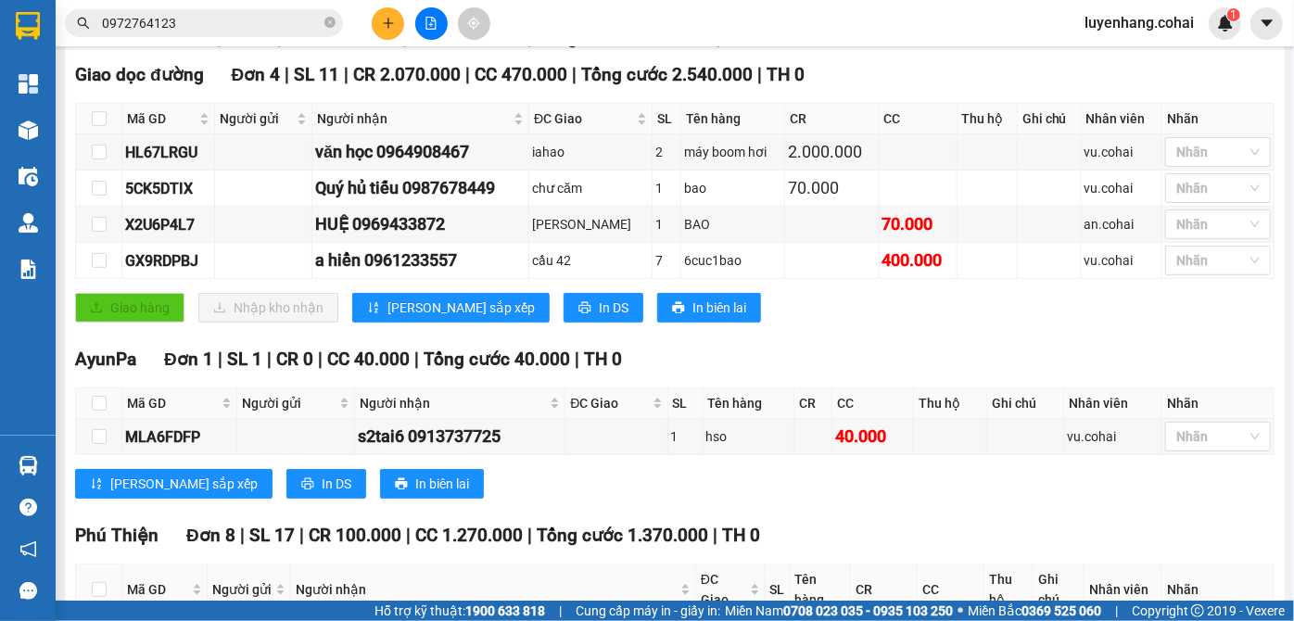
click at [855, 336] on div "Giao dọc đường Đơn 4 | SL 11 | CR 2.070.000 | CC 470.000 | Tổng cước 2.540.000 …" at bounding box center [674, 198] width 1199 height 275
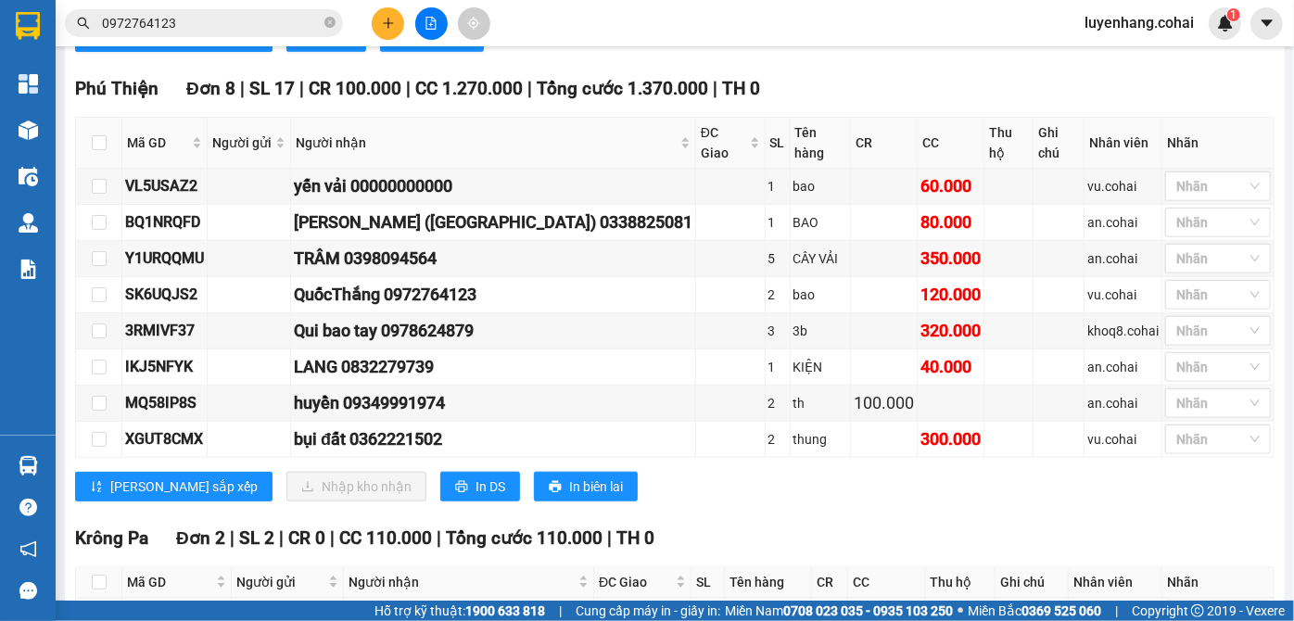
scroll to position [776, 0]
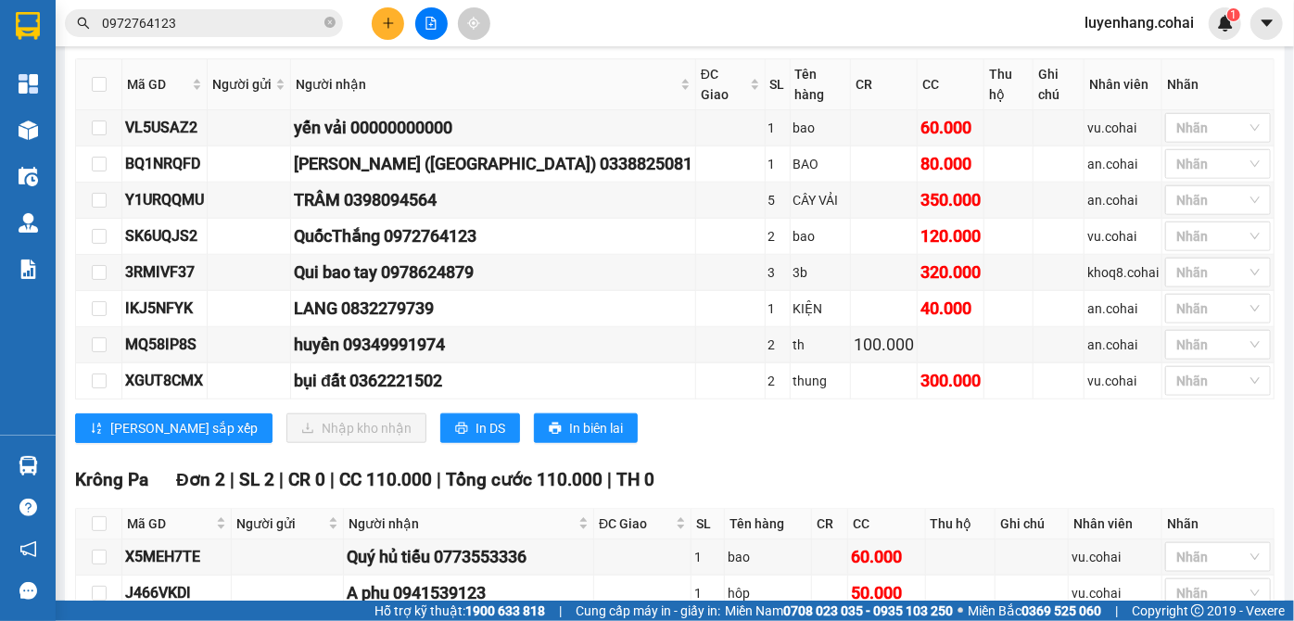
click at [822, 437] on div "Phú Thiện Đơn 8 | SL 17 | CR 100.000 | CC 1.270.000 | Tổng cước 1.370.000 | TH …" at bounding box center [674, 237] width 1199 height 440
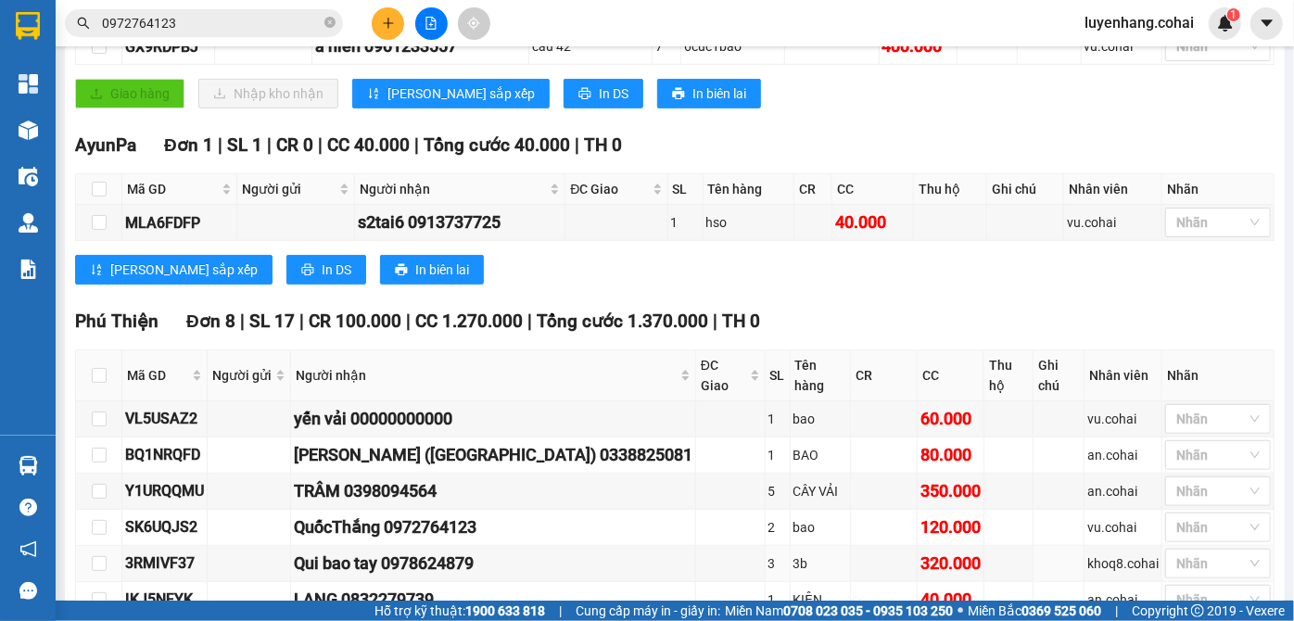
scroll to position [439, 0]
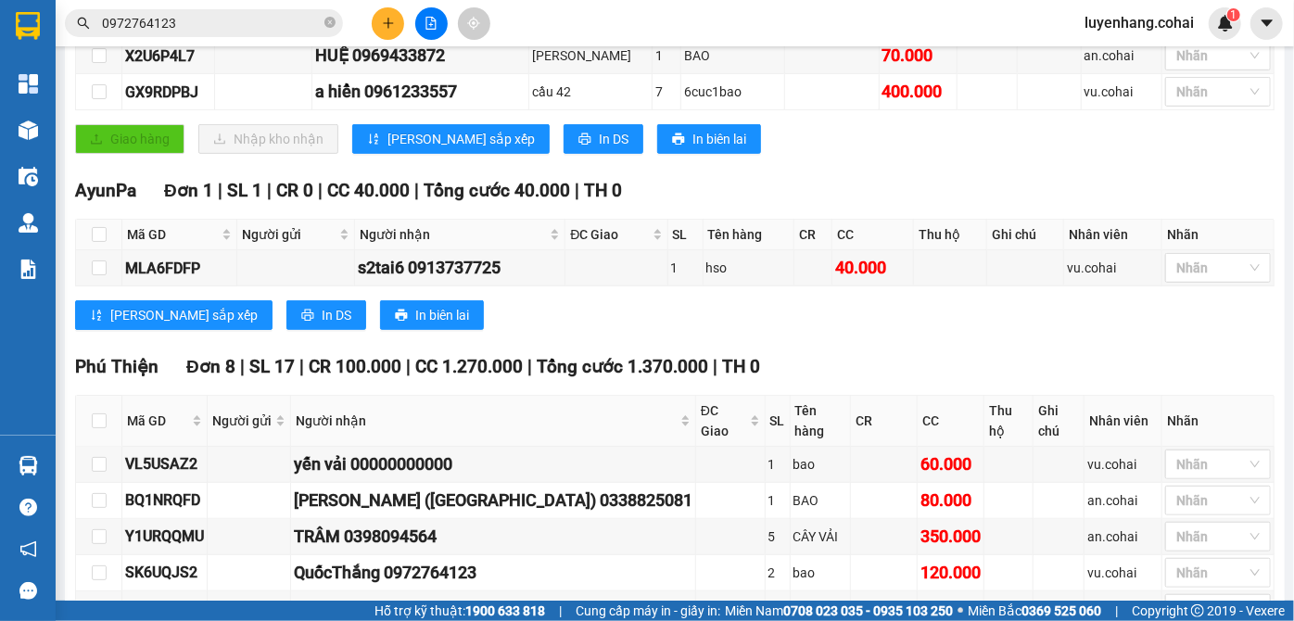
click at [867, 330] on div "[PERSON_NAME] sắp xếp In DS In biên lai" at bounding box center [674, 315] width 1199 height 30
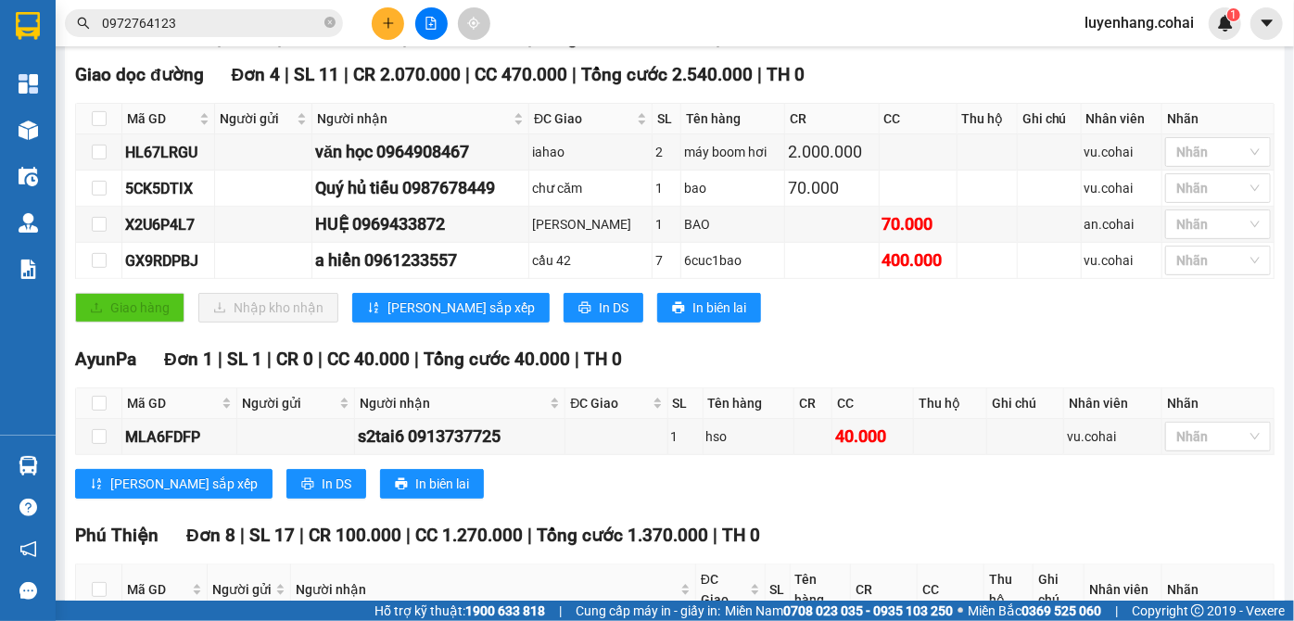
scroll to position [186, 0]
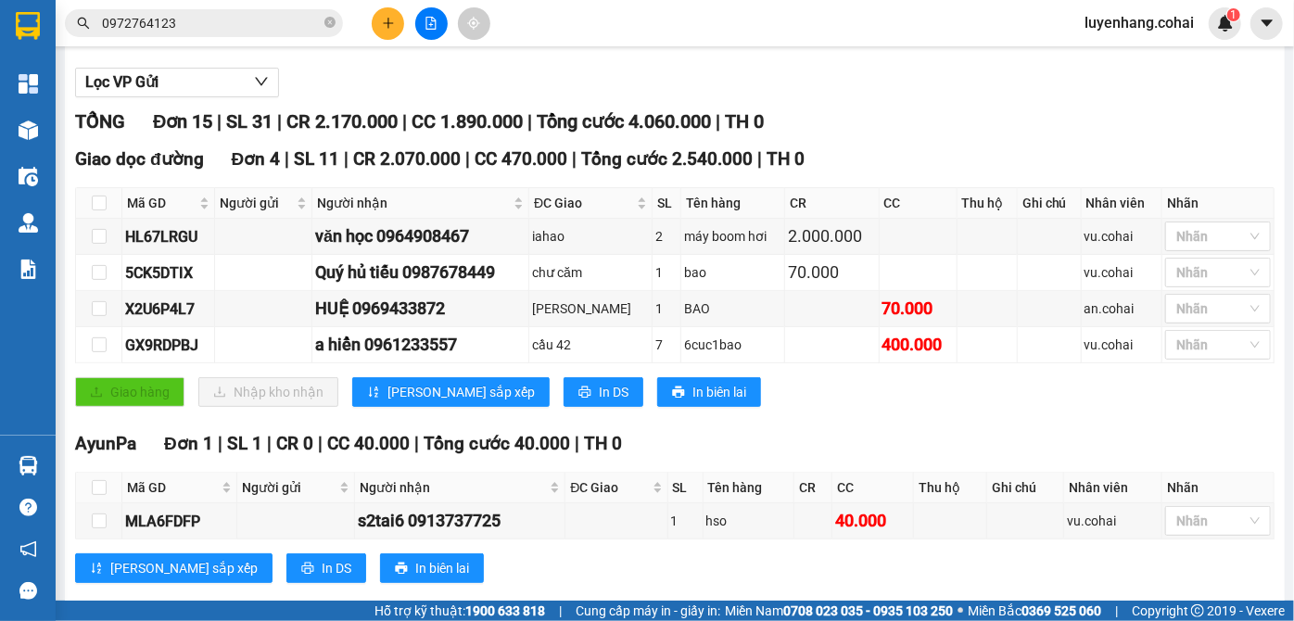
click at [823, 407] on div "Giao hàng Nhập kho nhận Lưu sắp xếp In DS In biên lai" at bounding box center [674, 392] width 1199 height 30
click at [835, 418] on div "Giao dọc đường Đơn 4 | SL 11 | CR 2.070.000 | CC 470.000 | Tổng cước 2.540.000 …" at bounding box center [674, 283] width 1199 height 275
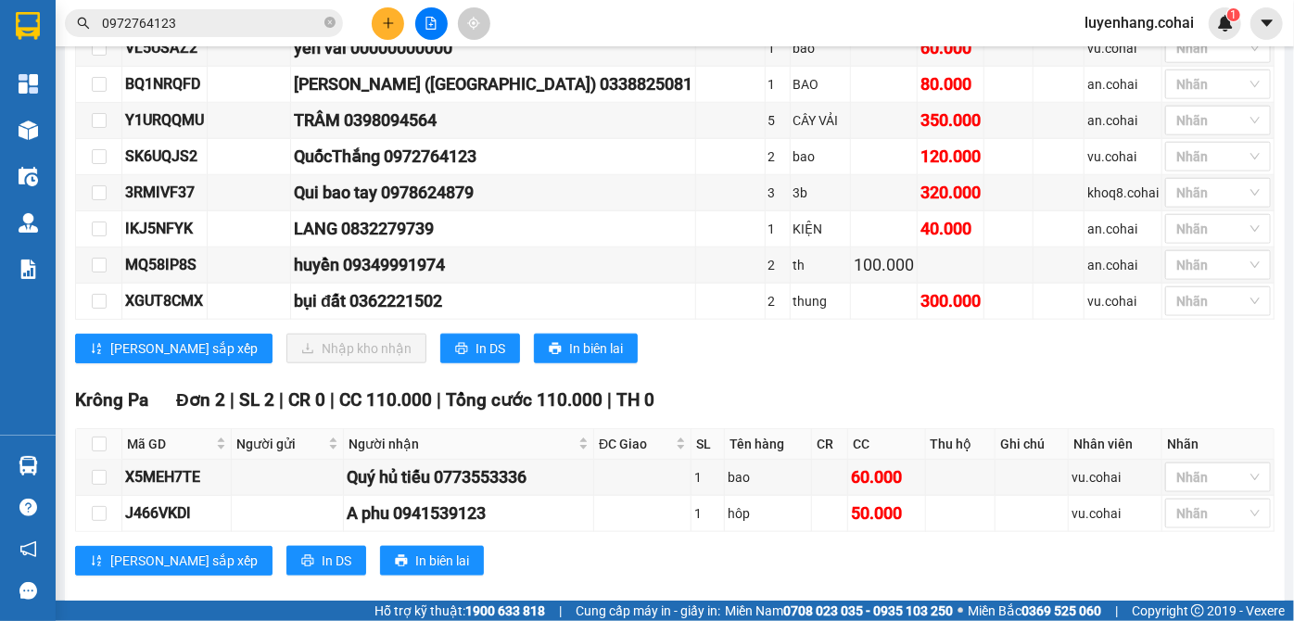
scroll to position [860, 0]
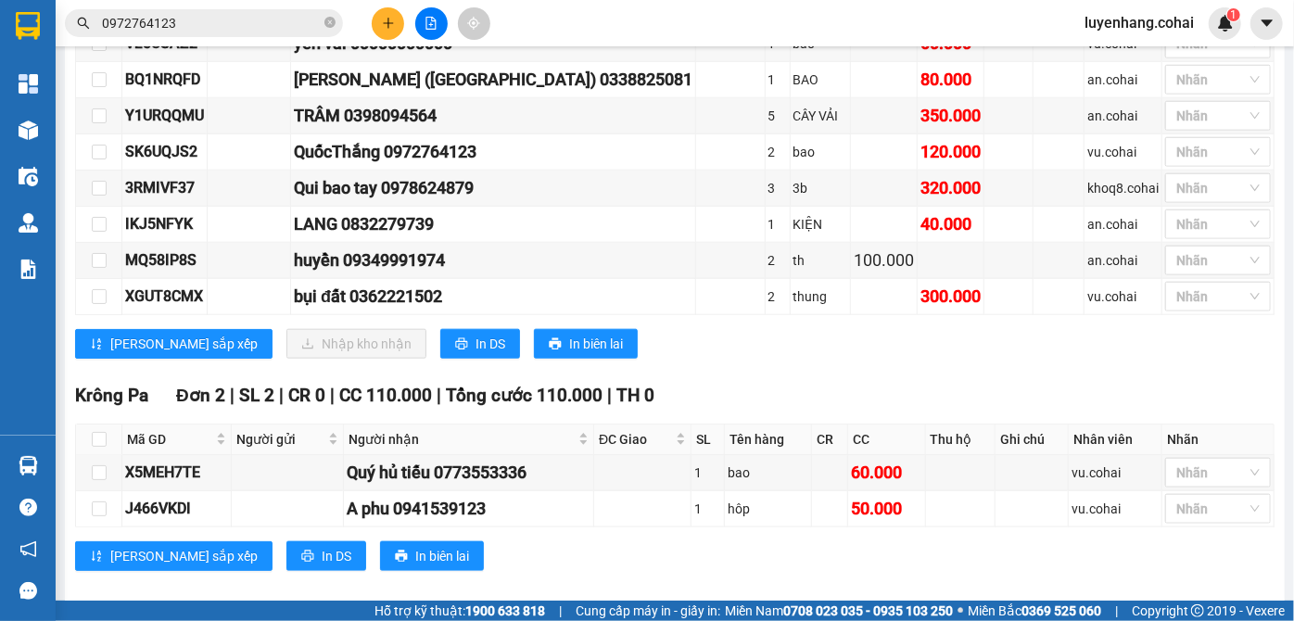
click at [869, 346] on div "Phú Thiện Đơn 8 | SL 17 | CR 100.000 | CC 1.270.000 | Tổng cước 1.370.000 | TH …" at bounding box center [674, 152] width 1199 height 440
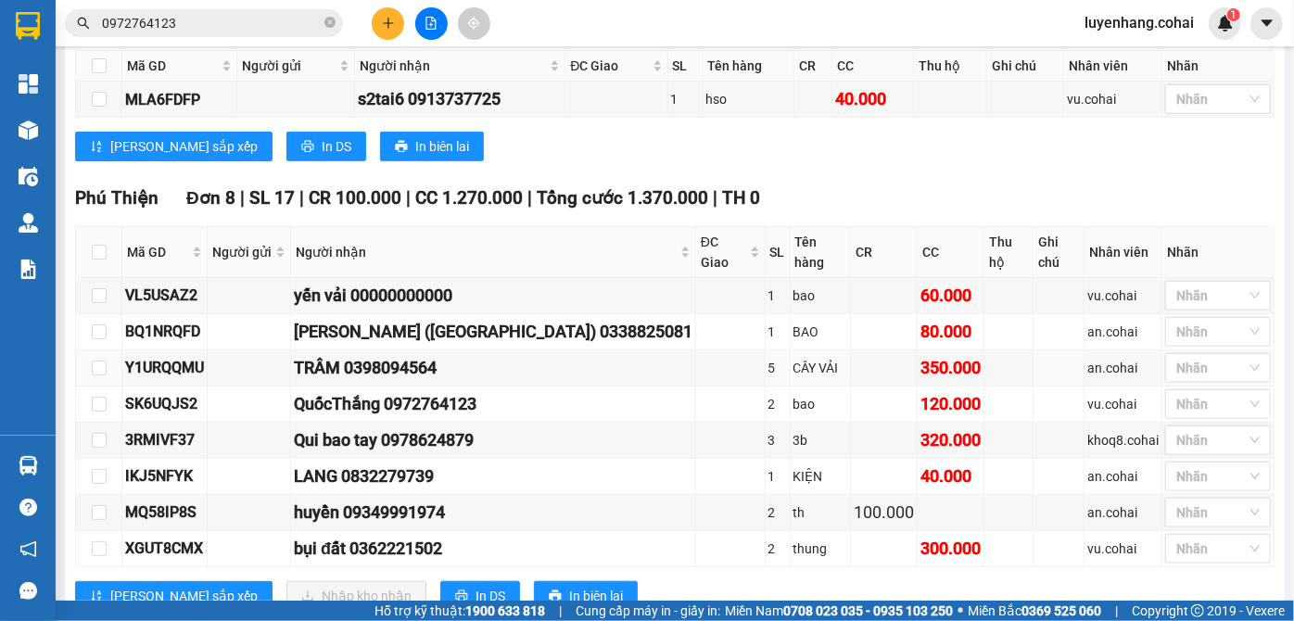
scroll to position [691, 0]
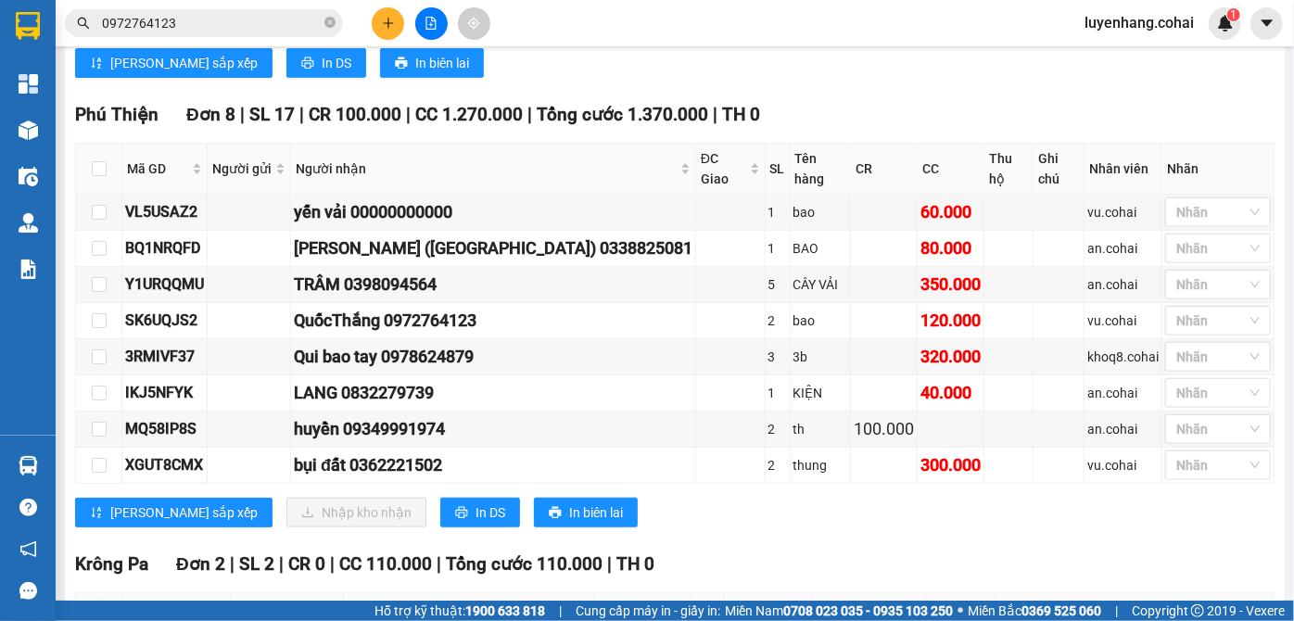
click at [879, 498] on div "[PERSON_NAME] sắp xếp Nhập kho nhận In DS In biên lai" at bounding box center [674, 513] width 1199 height 30
click at [864, 509] on div "Phú Thiện Đơn 8 | SL 17 | CR 100.000 | CC 1.270.000 | Tổng cước 1.370.000 | TH …" at bounding box center [674, 321] width 1199 height 440
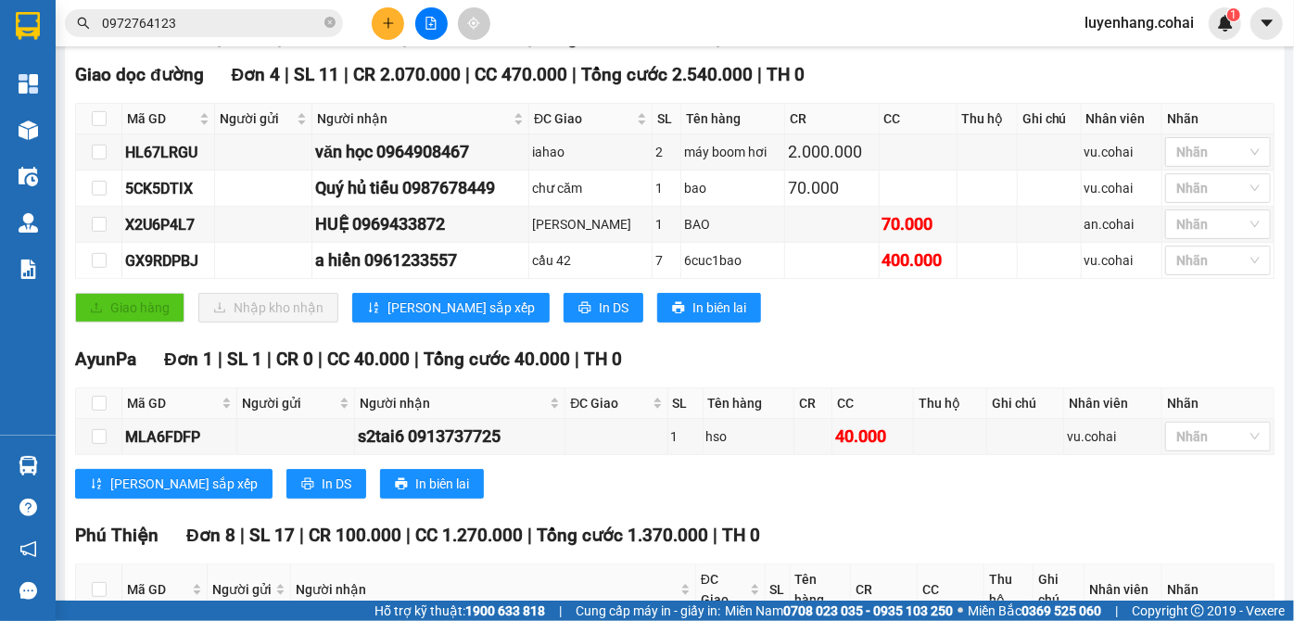
click at [916, 336] on div "Giao dọc đường Đơn 4 | SL 11 | CR 2.070.000 | CC 470.000 | Tổng cước 2.540.000 …" at bounding box center [674, 198] width 1199 height 275
click at [855, 323] on div "Giao hàng Nhập kho nhận Lưu sắp xếp In DS In biên lai" at bounding box center [674, 308] width 1199 height 30
click at [830, 323] on div "Giao hàng Nhập kho nhận Lưu sắp xếp In DS In biên lai" at bounding box center [674, 308] width 1199 height 30
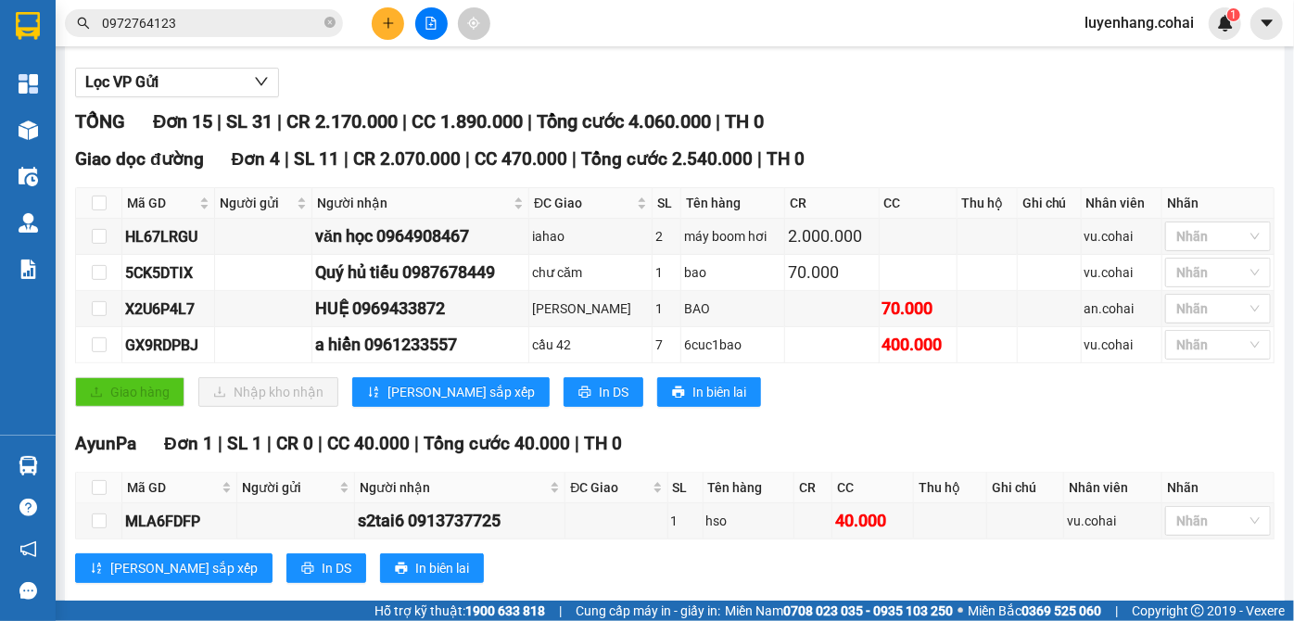
click at [857, 421] on div "Giao dọc đường Đơn 4 | SL 11 | CR 2.070.000 | CC 470.000 | Tổng cước 2.540.000 …" at bounding box center [674, 283] width 1199 height 275
click at [819, 418] on div "Giao dọc đường Đơn 4 | SL 11 | CR 2.070.000 | CC 470.000 | Tổng cước 2.540.000 …" at bounding box center [674, 283] width 1199 height 275
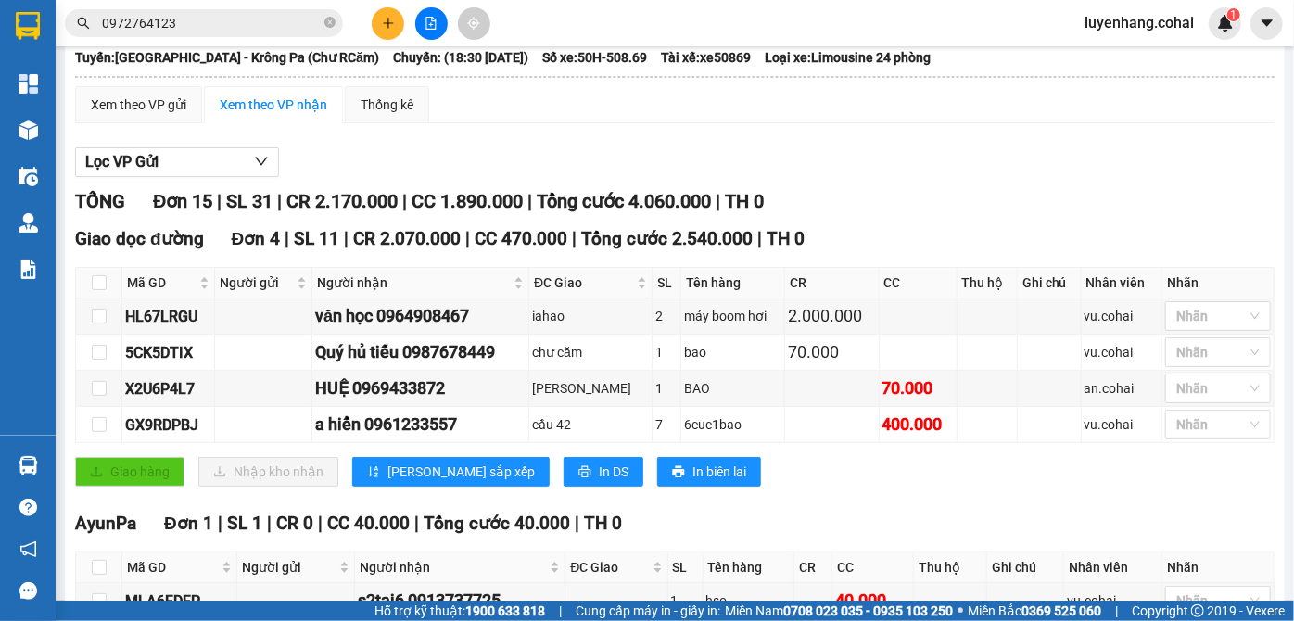
scroll to position [0, 0]
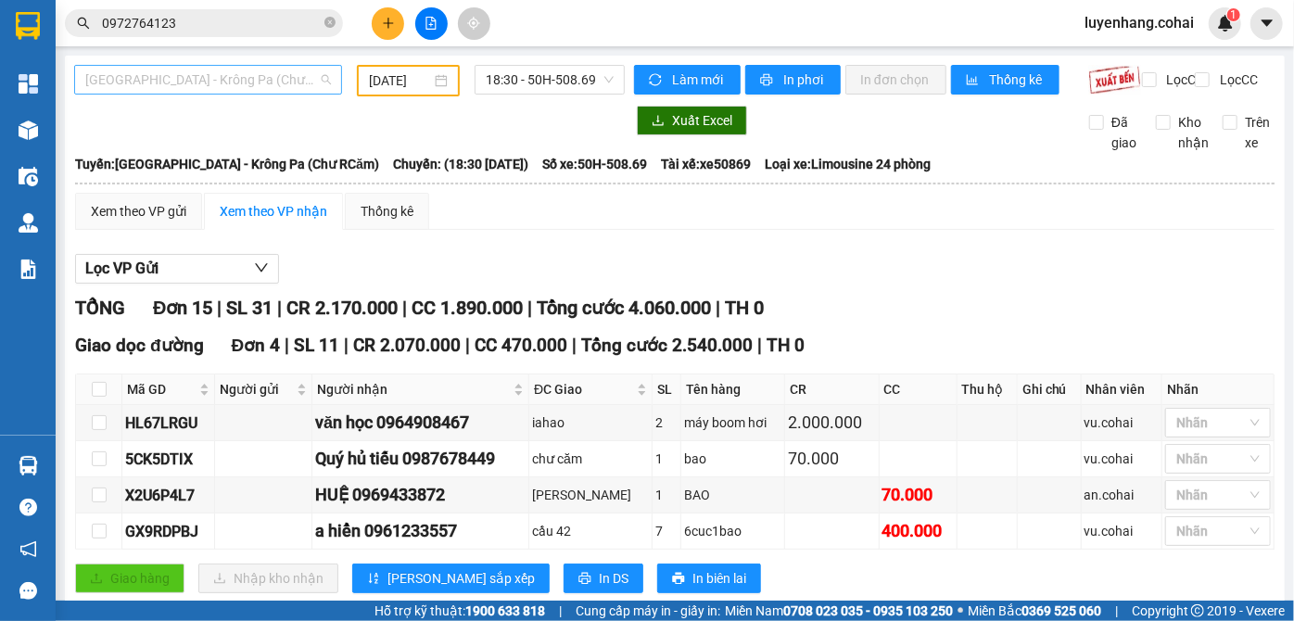
click at [279, 86] on span "[GEOGRAPHIC_DATA] - Krông Pa (Chư RCăm)" at bounding box center [208, 80] width 246 height 28
click at [234, 70] on span "[GEOGRAPHIC_DATA] - Krông Pa (Chư RCăm)" at bounding box center [208, 80] width 246 height 28
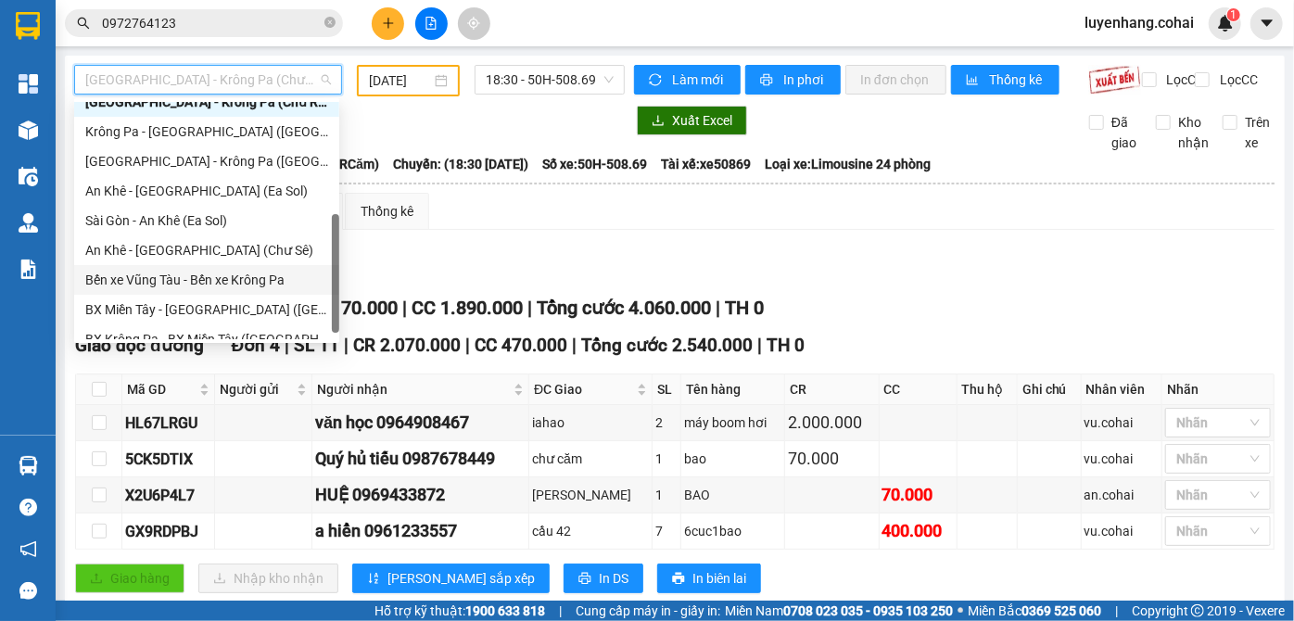
scroll to position [267, 0]
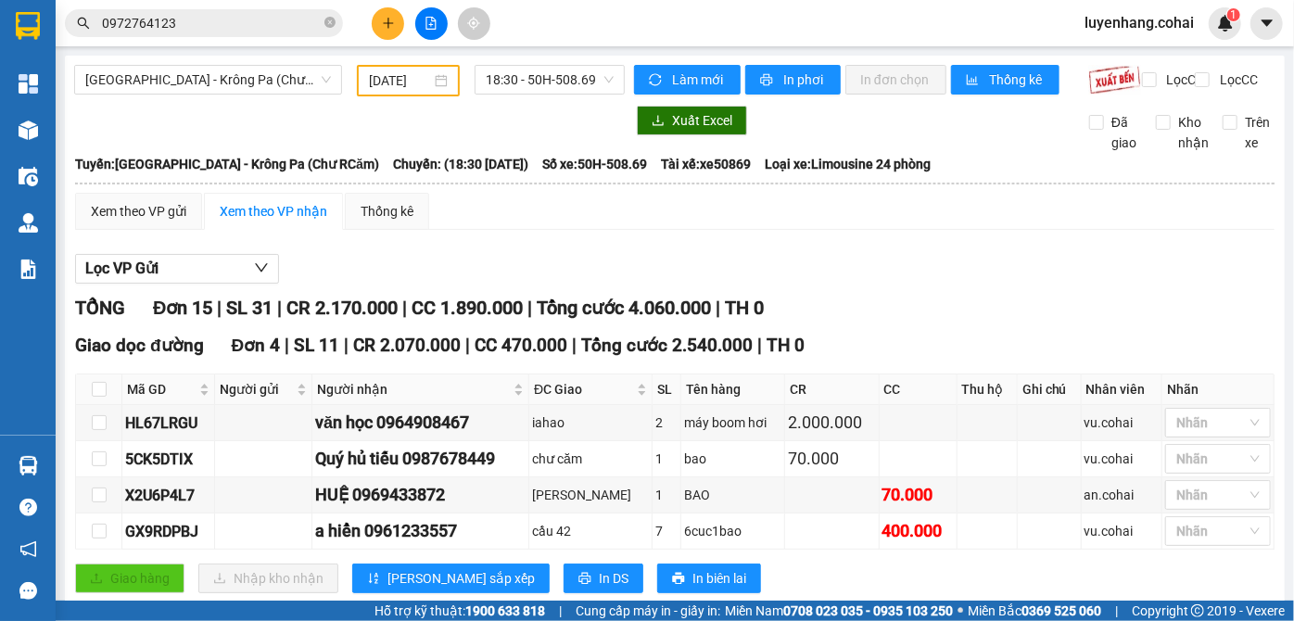
click at [197, 77] on span "[GEOGRAPHIC_DATA] - Krông Pa (Chư RCăm)" at bounding box center [208, 80] width 246 height 28
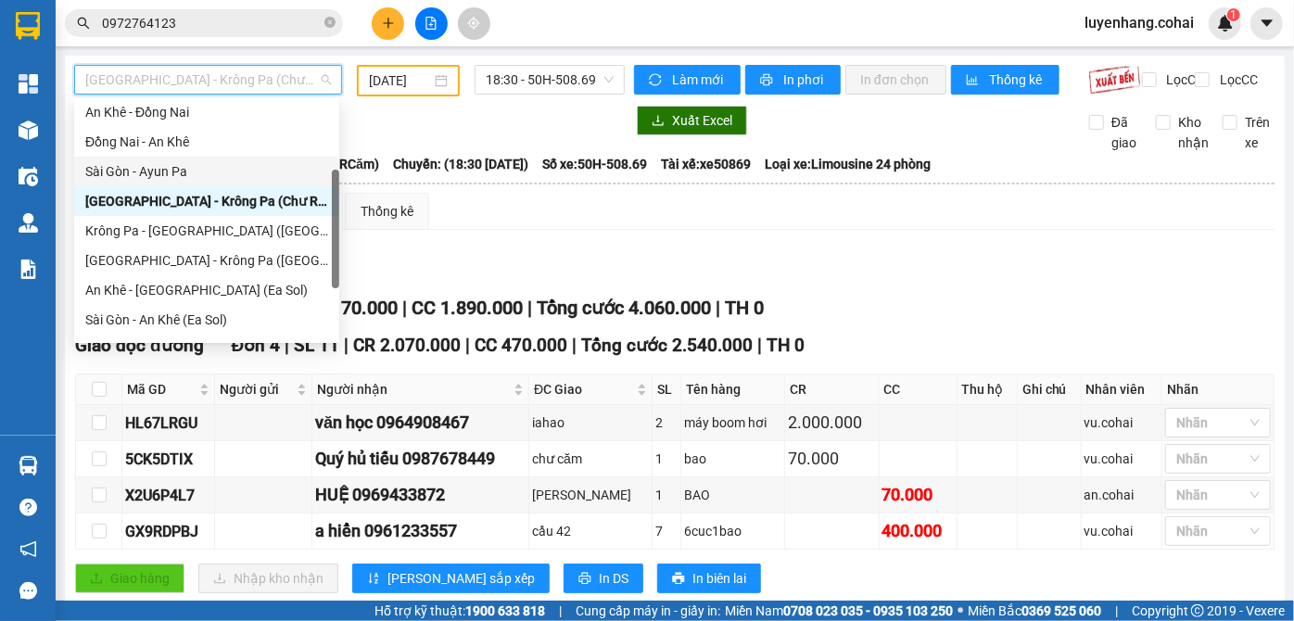
scroll to position [0, 0]
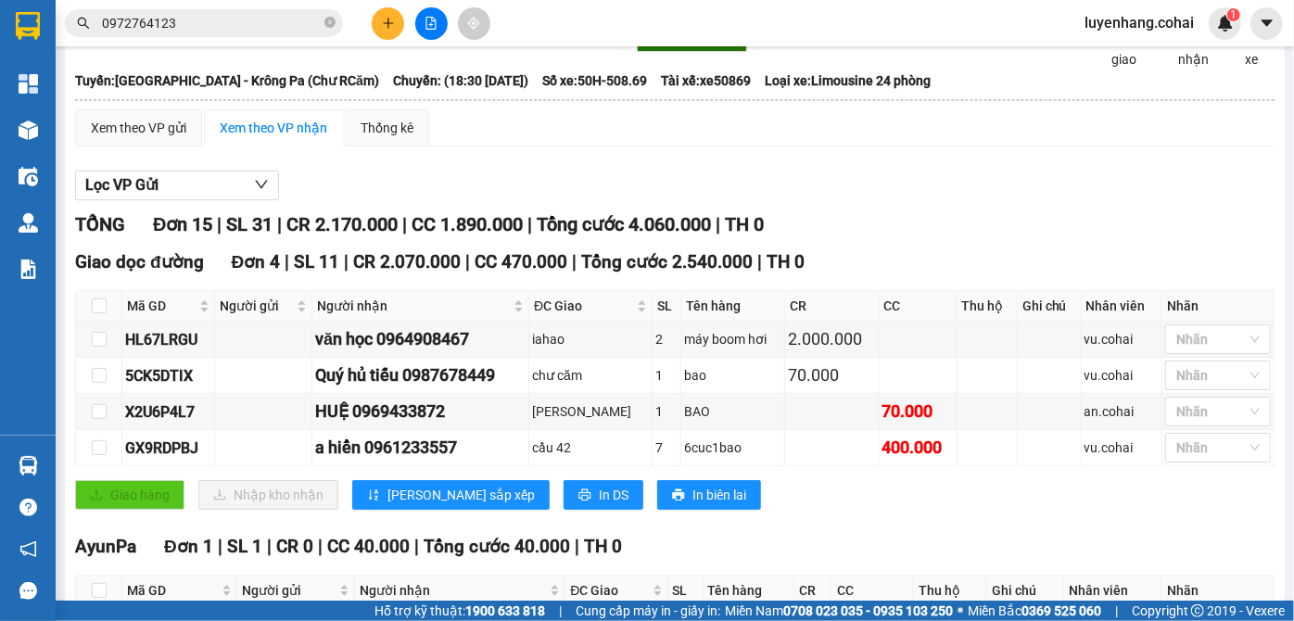
click at [828, 510] on div "Giao hàng Nhập kho nhận Lưu sắp xếp In DS In biên lai" at bounding box center [674, 495] width 1199 height 30
click at [814, 510] on div "Giao hàng Nhập kho nhận Lưu sắp xếp In DS In biên lai" at bounding box center [674, 495] width 1199 height 30
click at [823, 524] on div "Giao dọc đường Đơn 4 | SL 11 | CR 2.070.000 | CC 470.000 | Tổng cước 2.540.000 …" at bounding box center [674, 385] width 1199 height 275
click at [835, 510] on div "Giao hàng Nhập kho nhận Lưu sắp xếp In DS In biên lai" at bounding box center [674, 495] width 1199 height 30
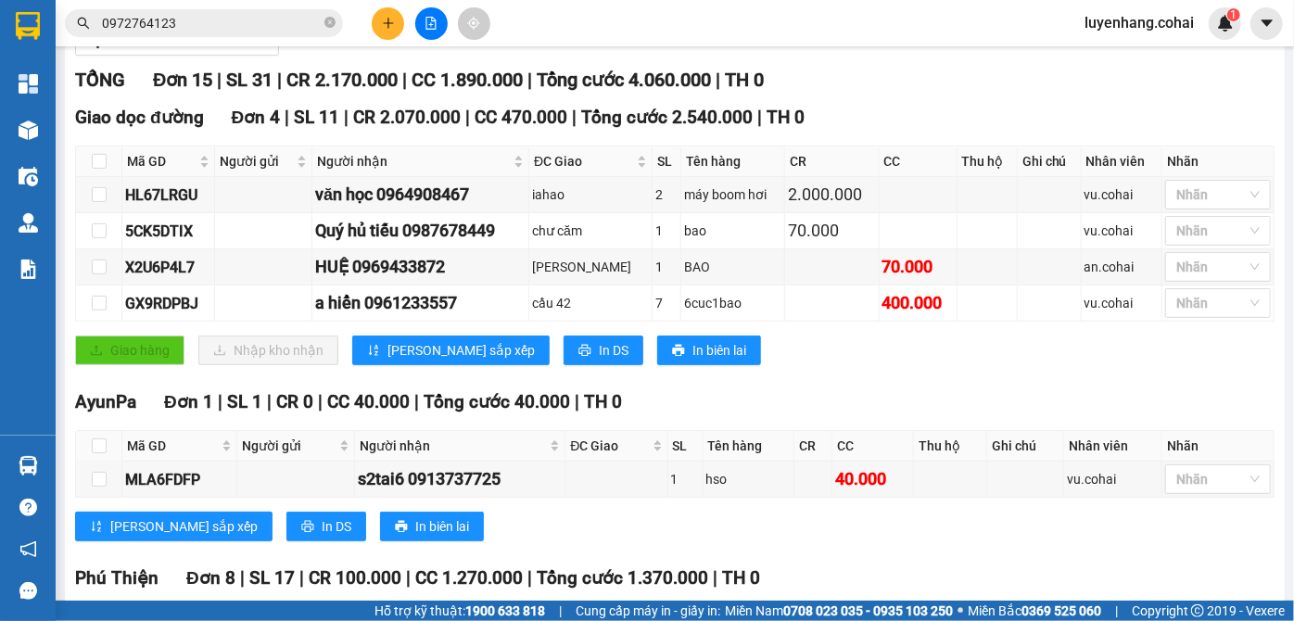
scroll to position [168, 0]
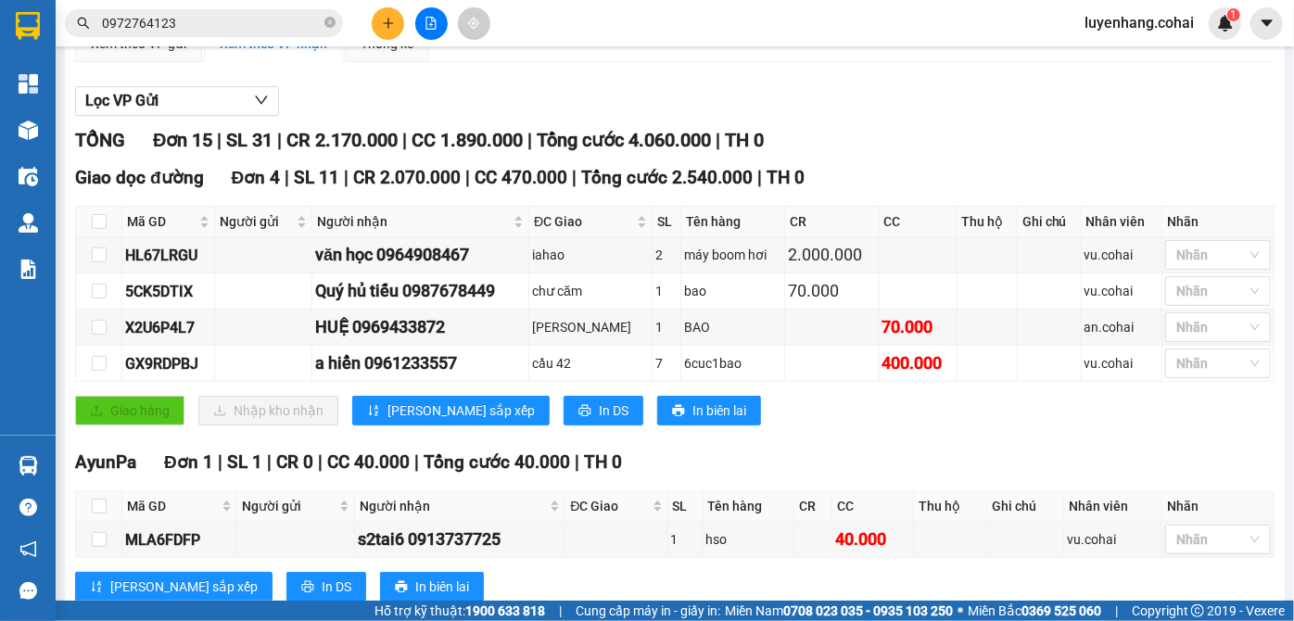
click at [861, 439] on div "Giao dọc đường Đơn 4 | SL 11 | CR 2.070.000 | CC 470.000 | Tổng cước 2.540.000 …" at bounding box center [674, 301] width 1199 height 275
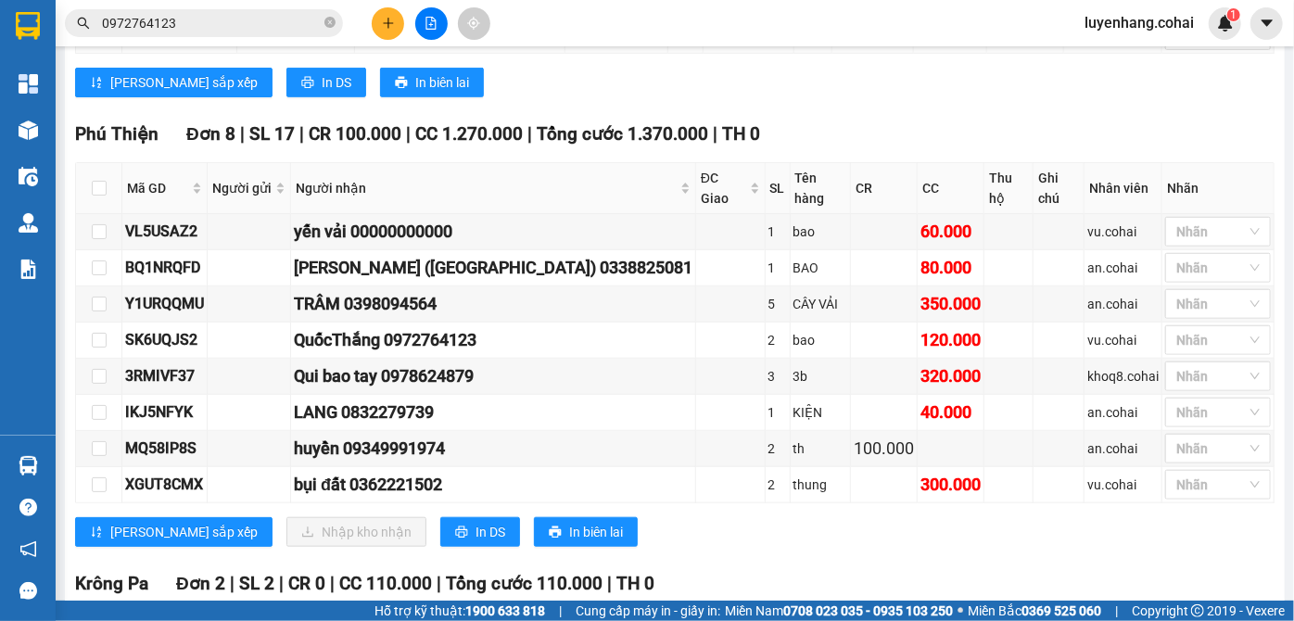
scroll to position [758, 0]
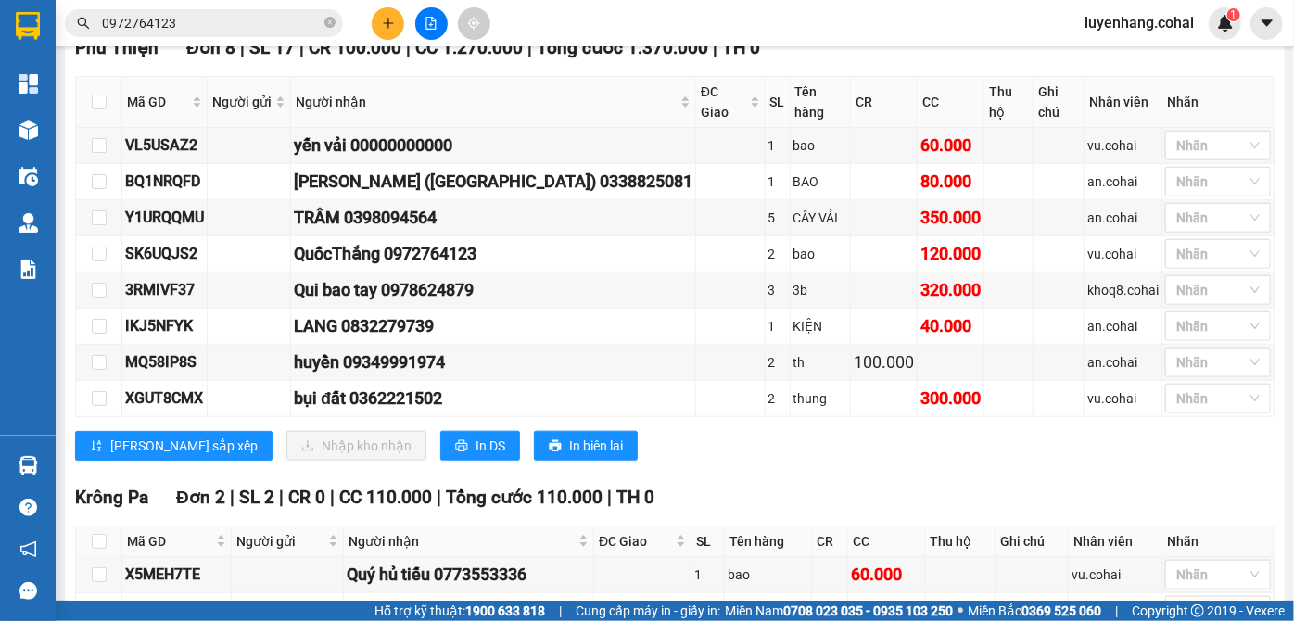
click at [860, 461] on div "TỔNG Đơn 15 | SL 31 | CR 2.170.000 | CC 1.890.000 | Tổng cước 4.060.000 | TH 0 …" at bounding box center [674, 116] width 1199 height 1160
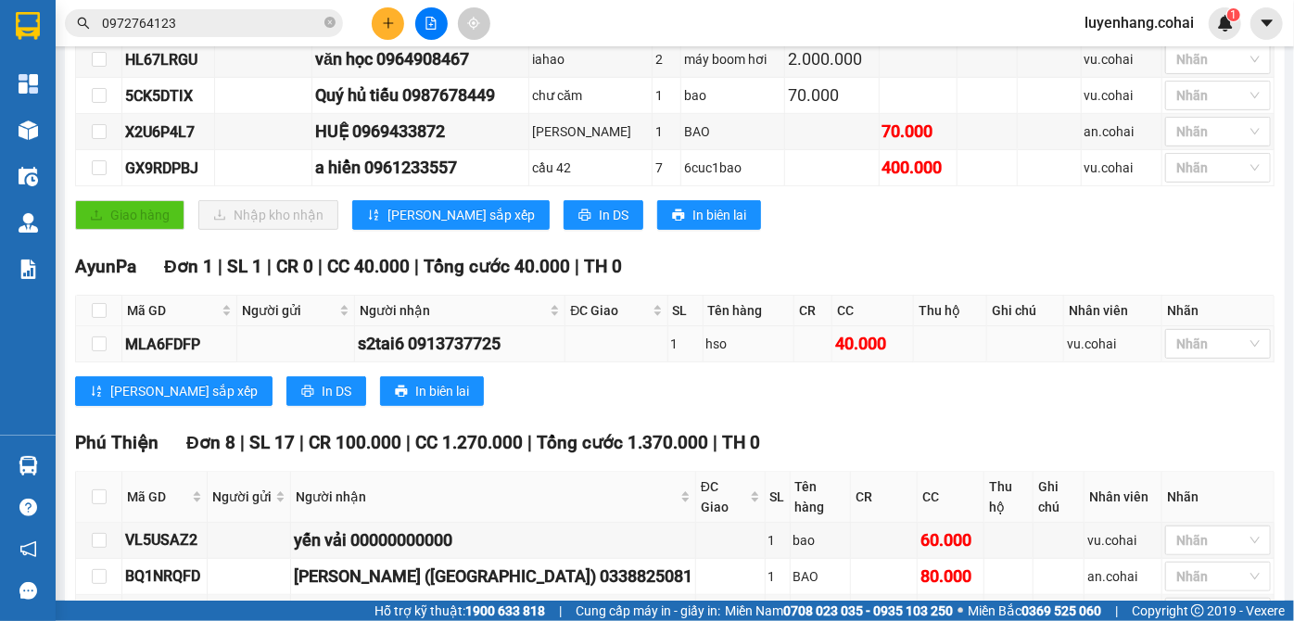
scroll to position [336, 0]
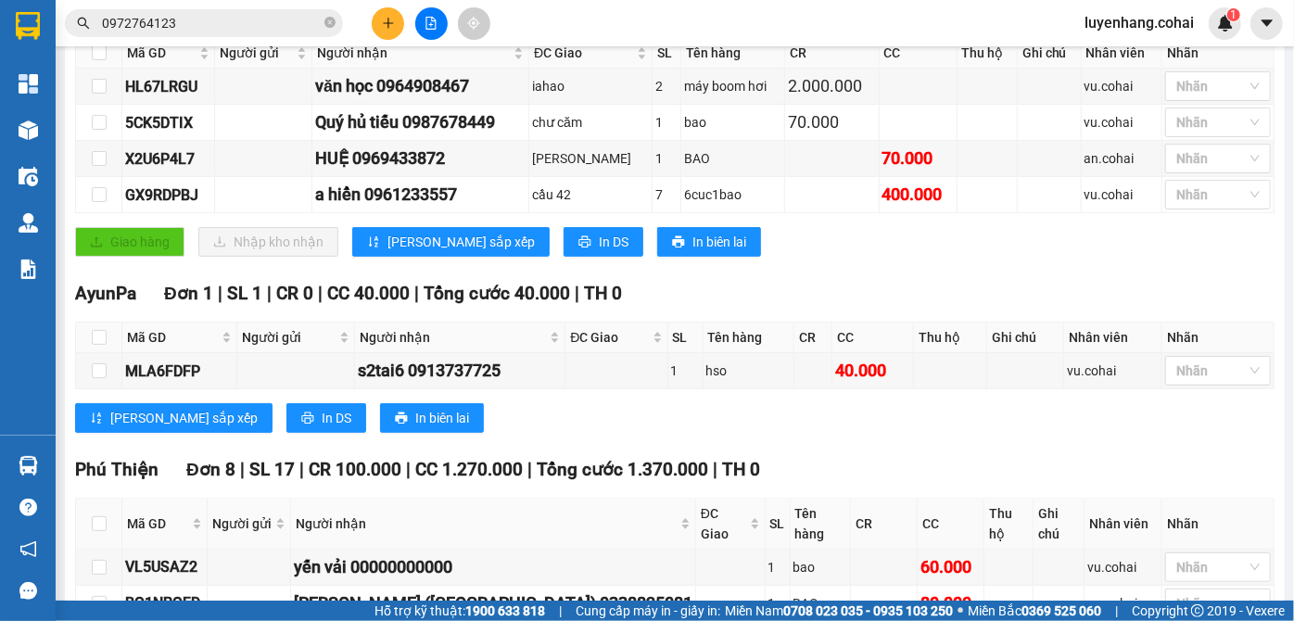
click at [972, 294] on div "AyunPa Đơn 1 | SL 1 | CR 0 | CC 40.000 | Tổng cước 40.000 | TH 0" at bounding box center [674, 294] width 1199 height 28
click at [1191, 206] on div at bounding box center [1209, 195] width 78 height 22
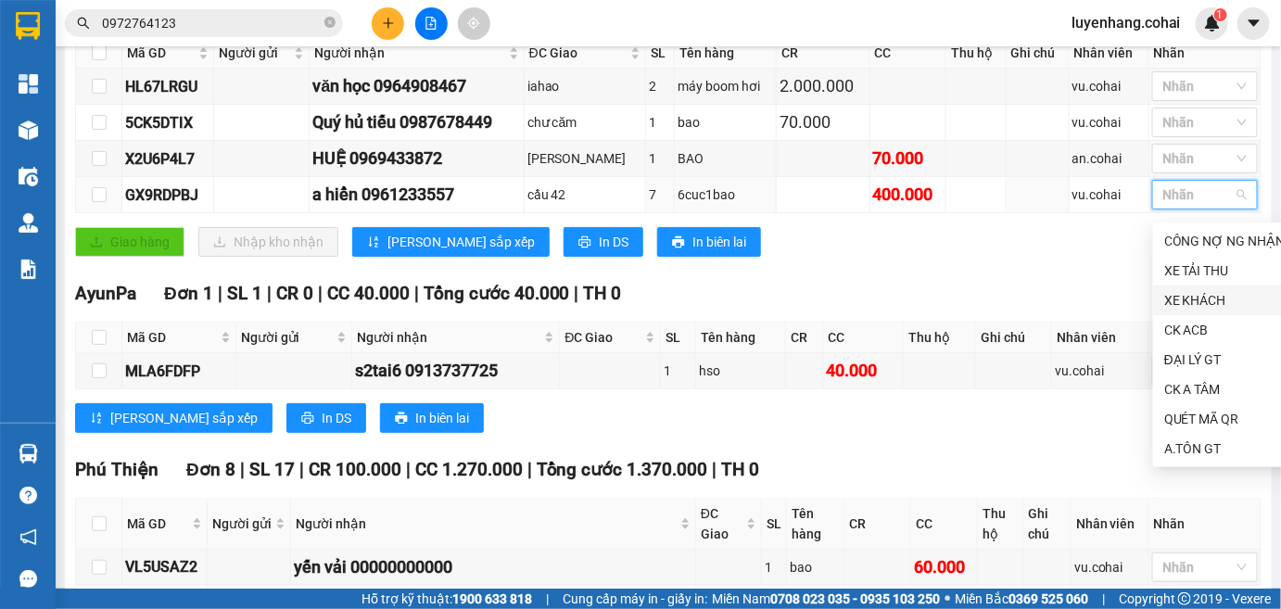
click at [1206, 302] on div "XE KHÁCH" at bounding box center [1224, 300] width 121 height 20
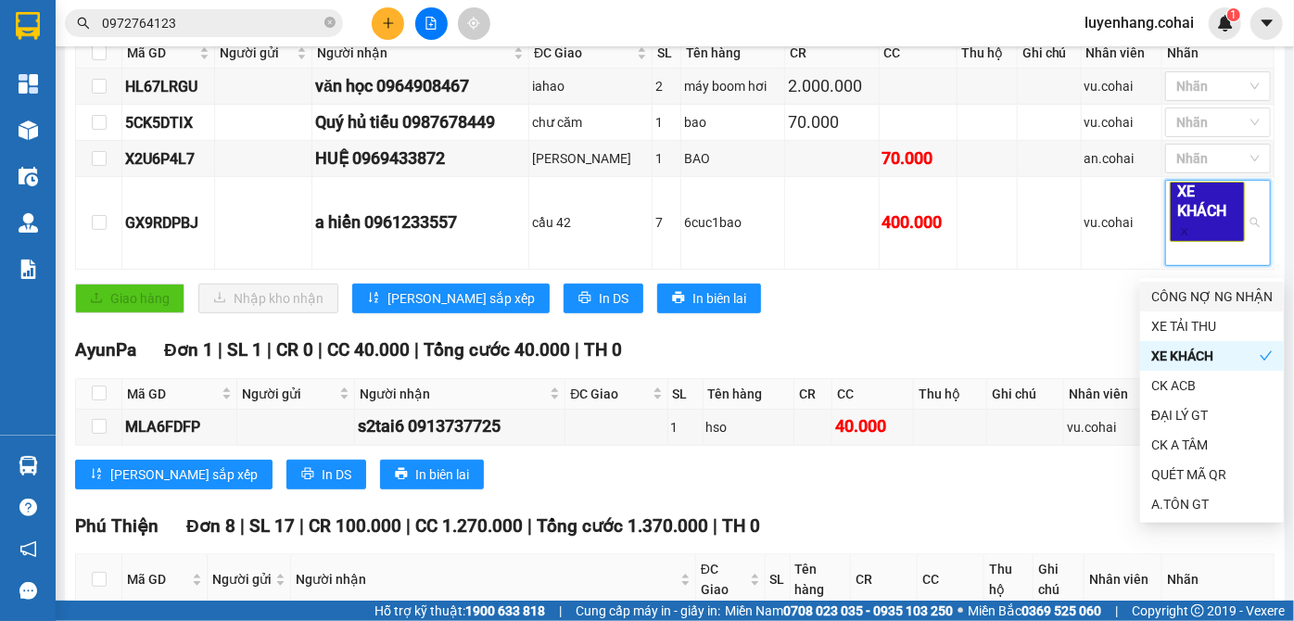
click at [1010, 326] on div "Giao dọc đường Đơn 4 | SL 11 | CR 2.070.000 | CC 470.000 | Tổng cước 2.540.000 …" at bounding box center [674, 160] width 1199 height 331
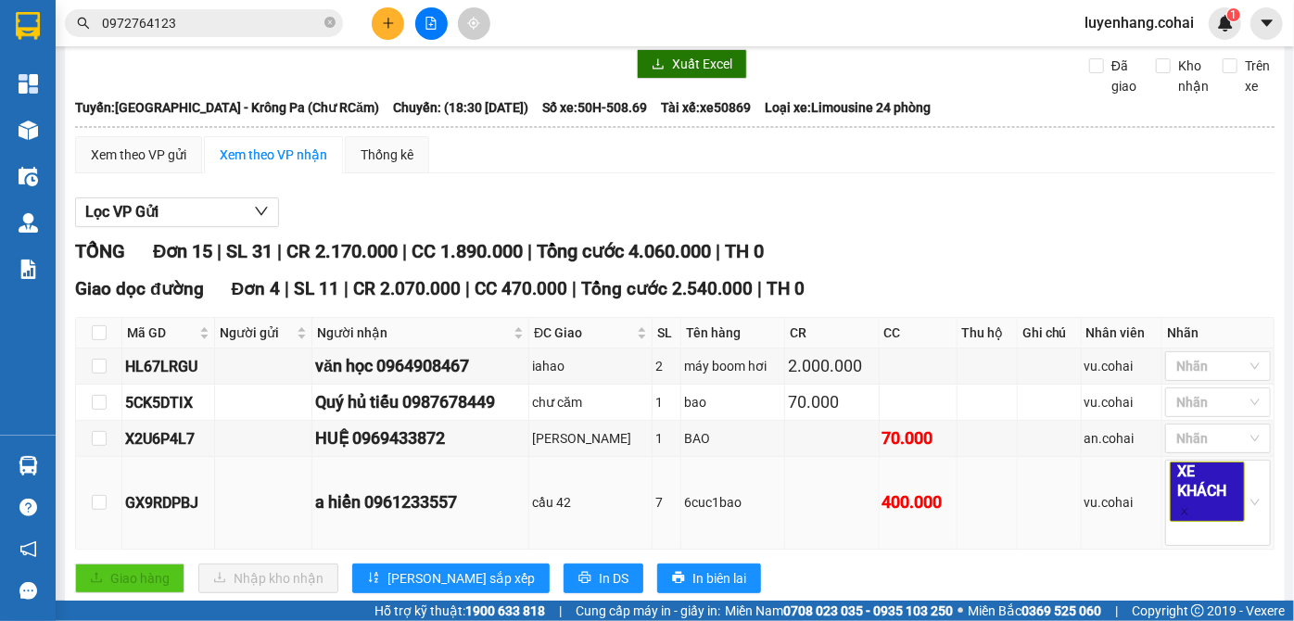
scroll to position [0, 0]
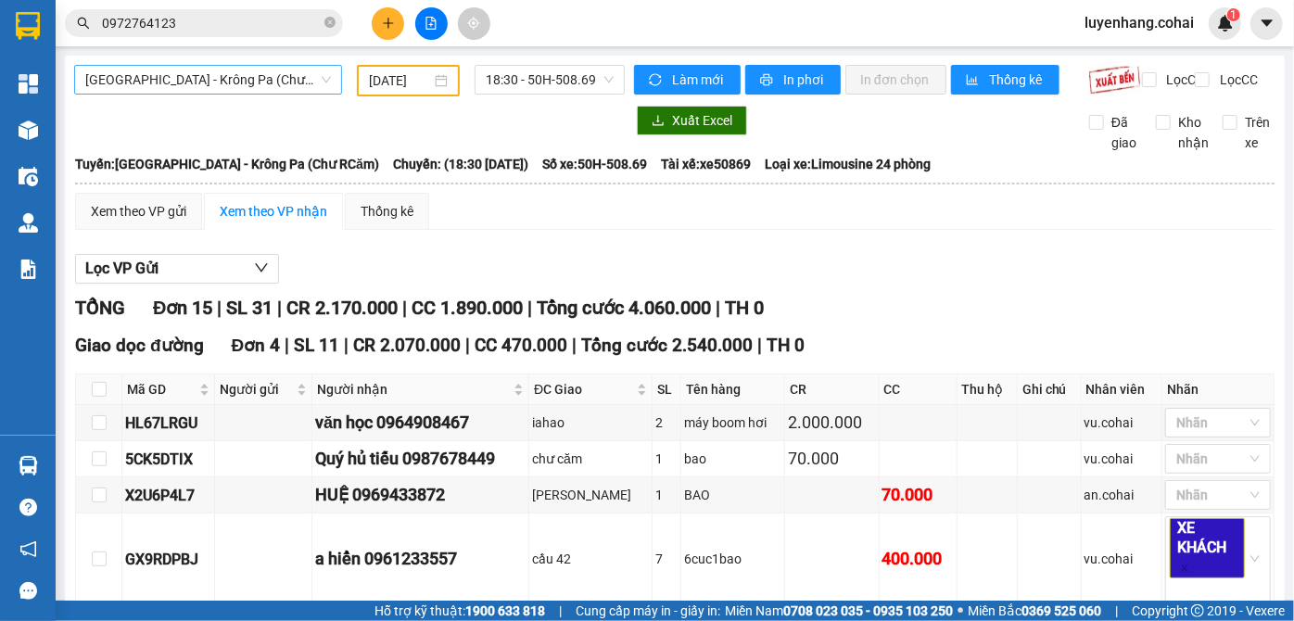
click at [216, 74] on span "[GEOGRAPHIC_DATA] - Krông Pa (Chư RCăm)" at bounding box center [208, 80] width 246 height 28
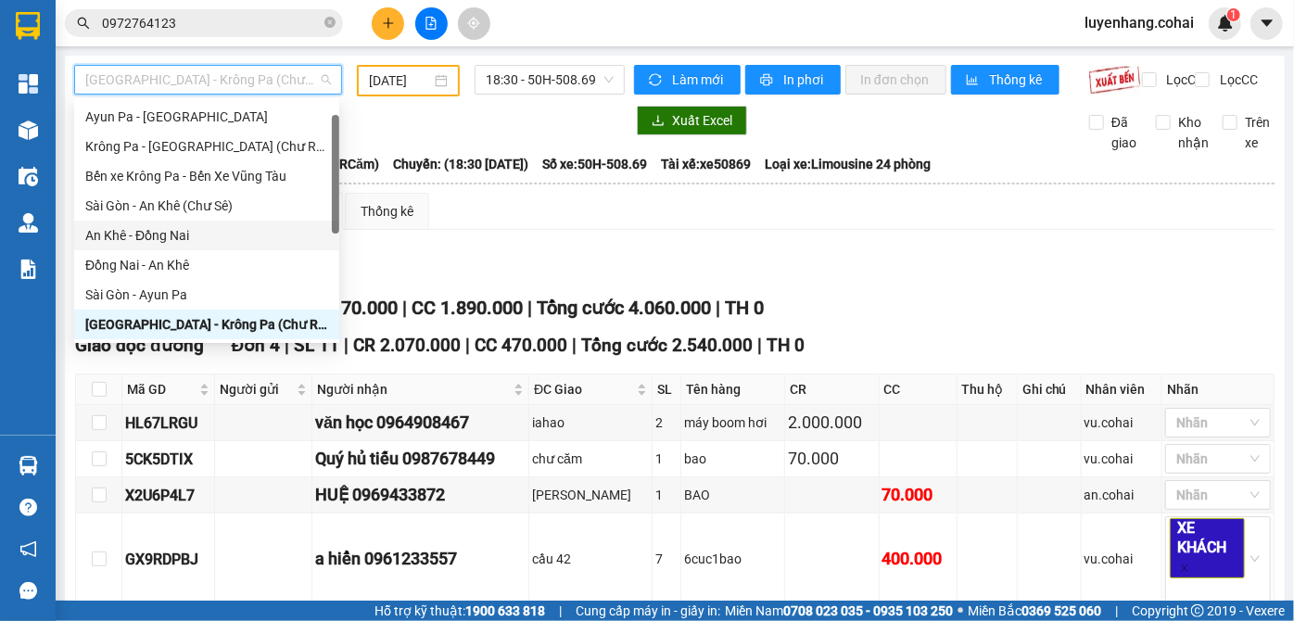
scroll to position [267, 0]
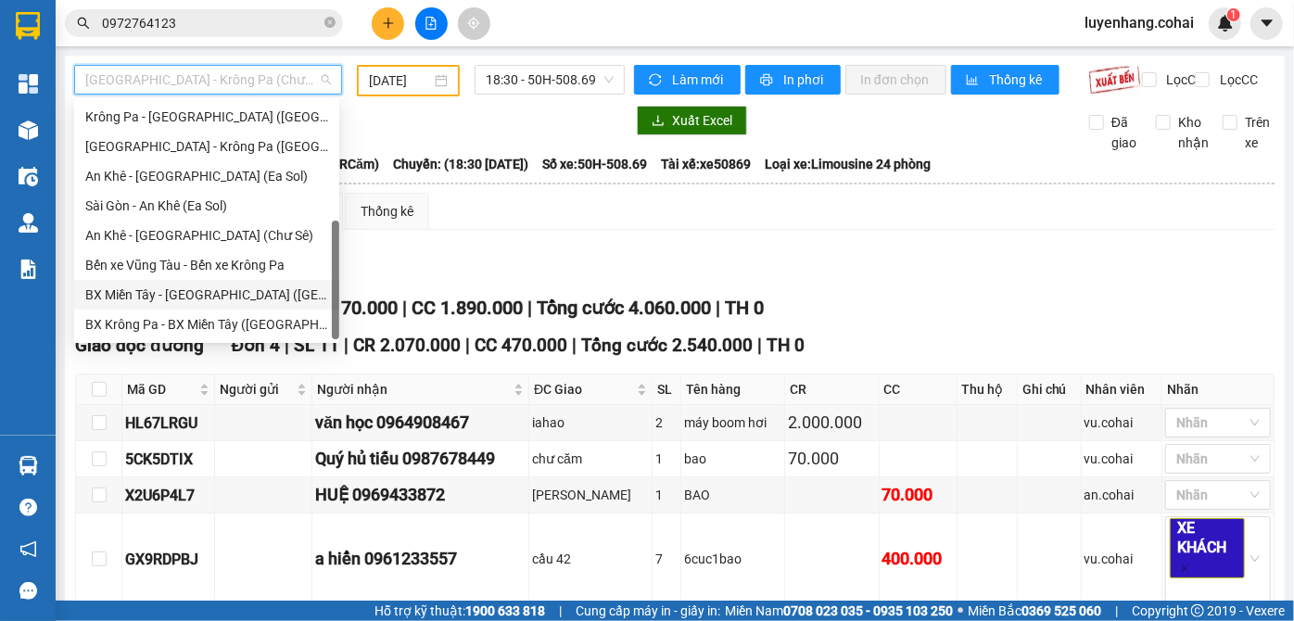
click at [232, 297] on div "BX Miền Tây - [GEOGRAPHIC_DATA] ([GEOGRAPHIC_DATA] - [GEOGRAPHIC_DATA])" at bounding box center [206, 295] width 243 height 20
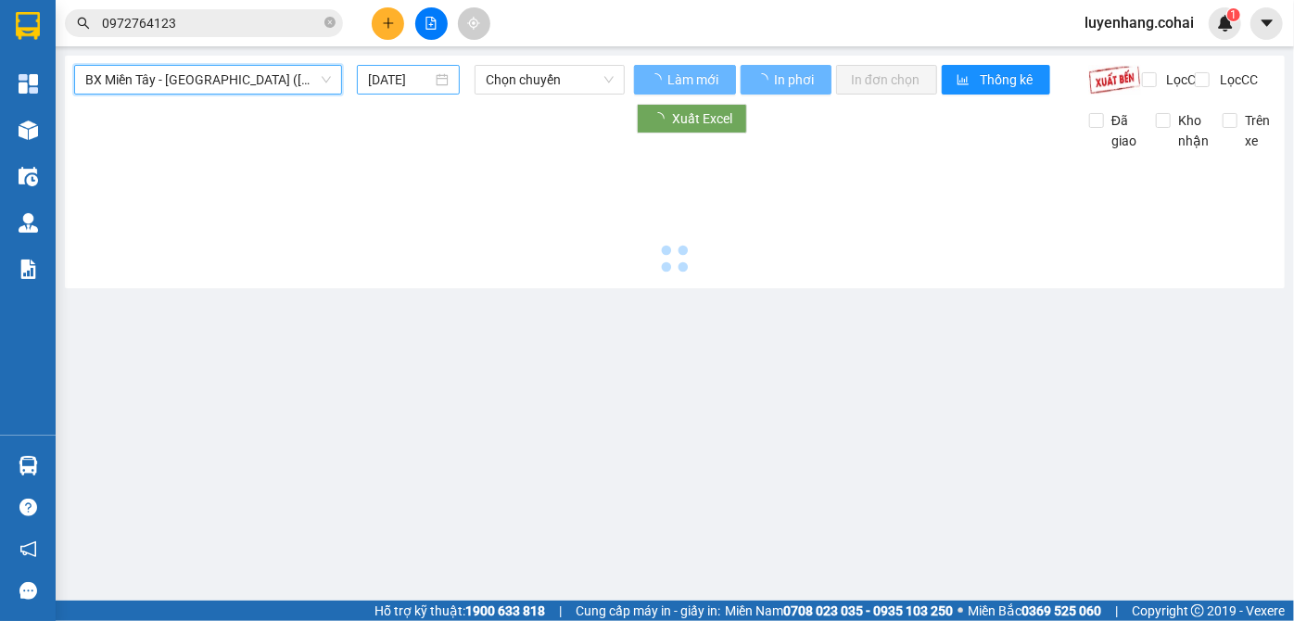
click at [386, 82] on input "[DATE]" at bounding box center [400, 80] width 64 height 20
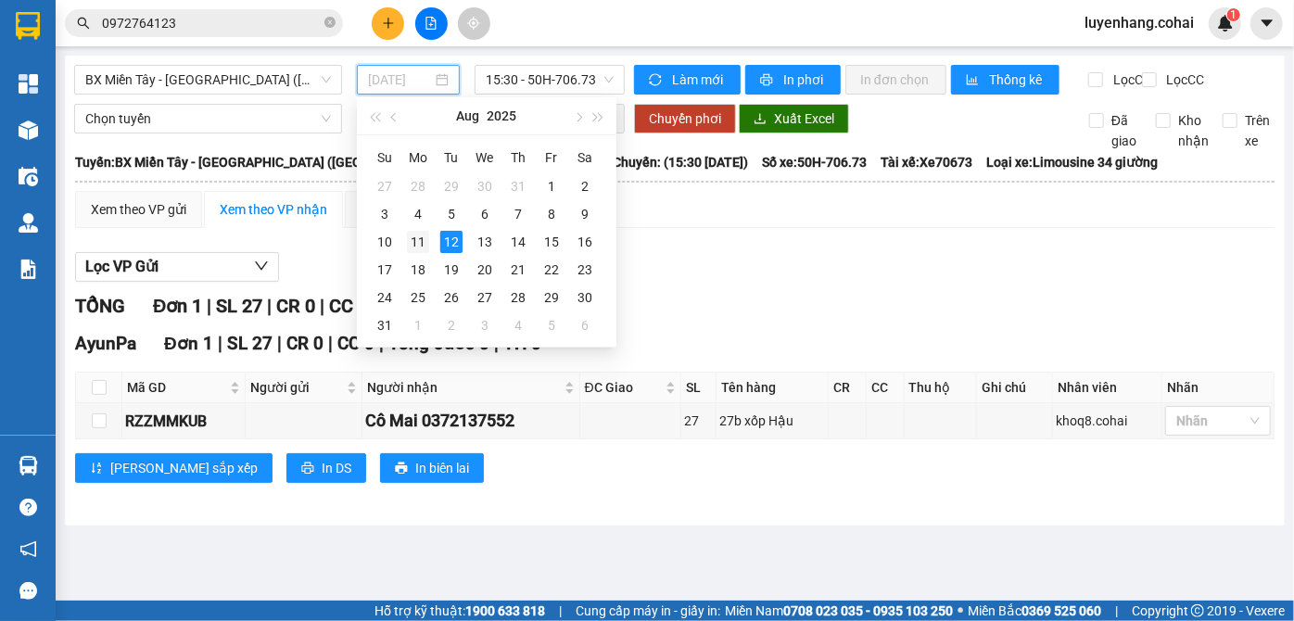
click at [416, 243] on div "11" at bounding box center [418, 242] width 22 height 22
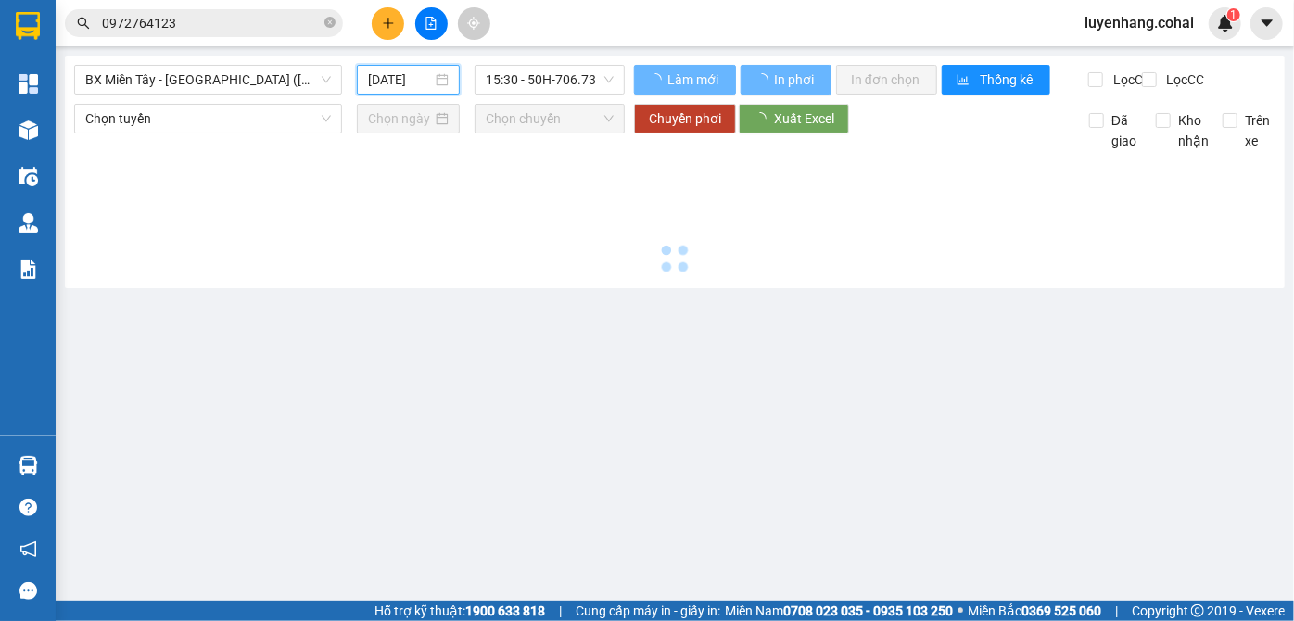
type input "[DATE]"
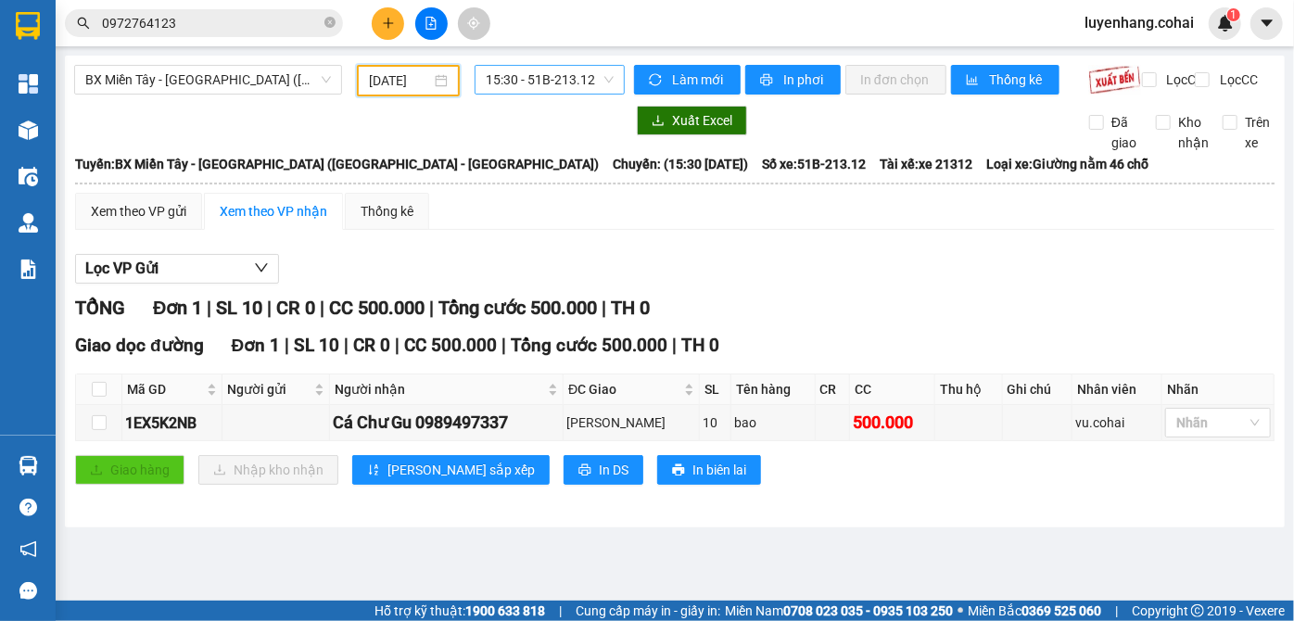
click at [573, 80] on span "15:30 - 51B-213.12" at bounding box center [550, 80] width 128 height 28
click at [246, 82] on span "BX Miền Tây - [GEOGRAPHIC_DATA] ([GEOGRAPHIC_DATA] - [GEOGRAPHIC_DATA])" at bounding box center [208, 80] width 246 height 28
click at [335, 25] on icon "close-circle" at bounding box center [329, 22] width 11 height 11
drag, startPoint x: 224, startPoint y: 38, endPoint x: 211, endPoint y: 21, distance: 21.1
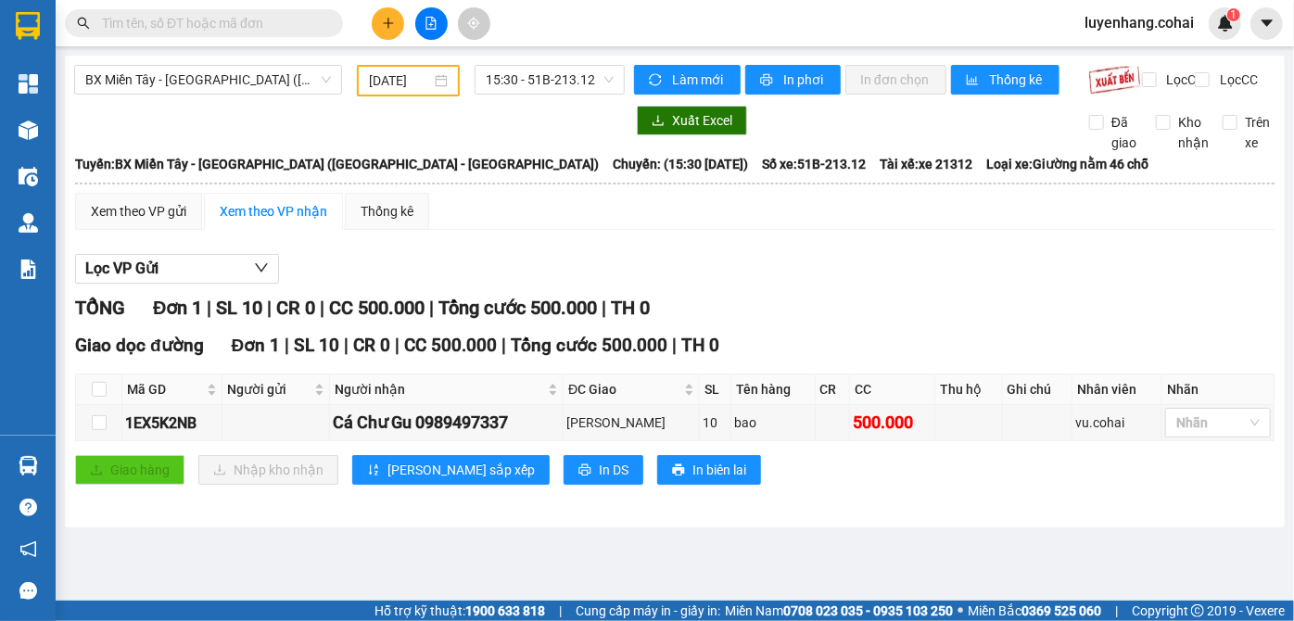
click at [211, 21] on input "text" at bounding box center [211, 23] width 219 height 20
paste input "0978409100"
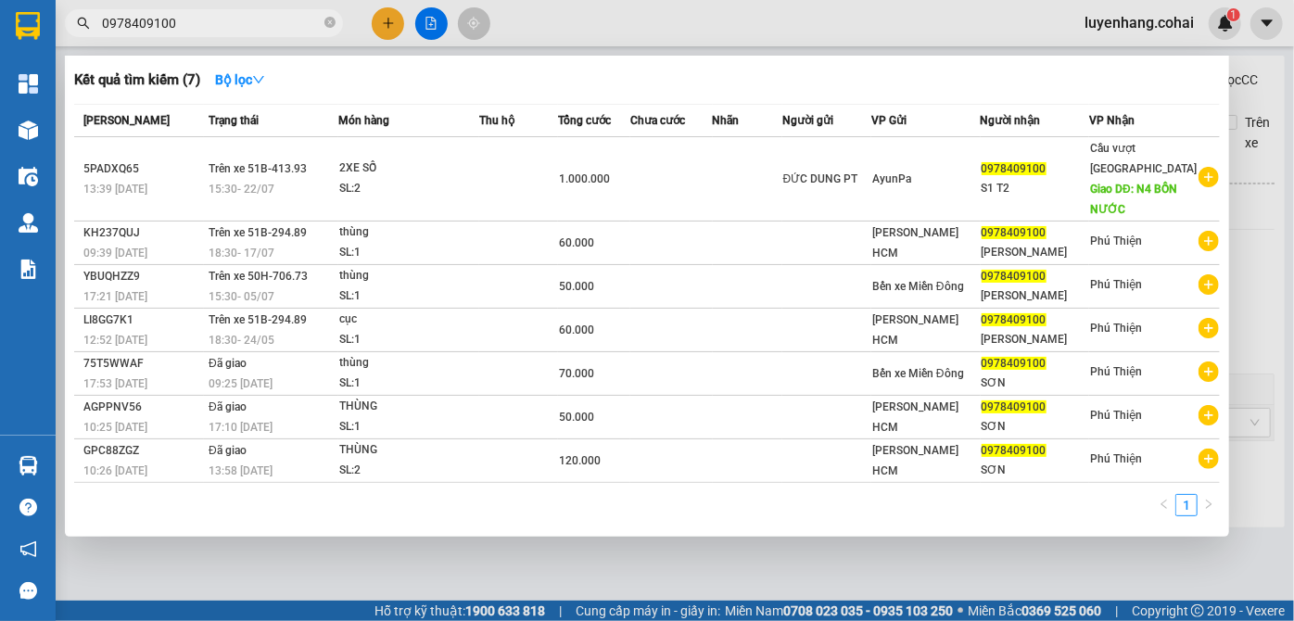
type input "0978409100"
click at [1000, 37] on div at bounding box center [647, 310] width 1294 height 621
